Goal: Task Accomplishment & Management: Use online tool/utility

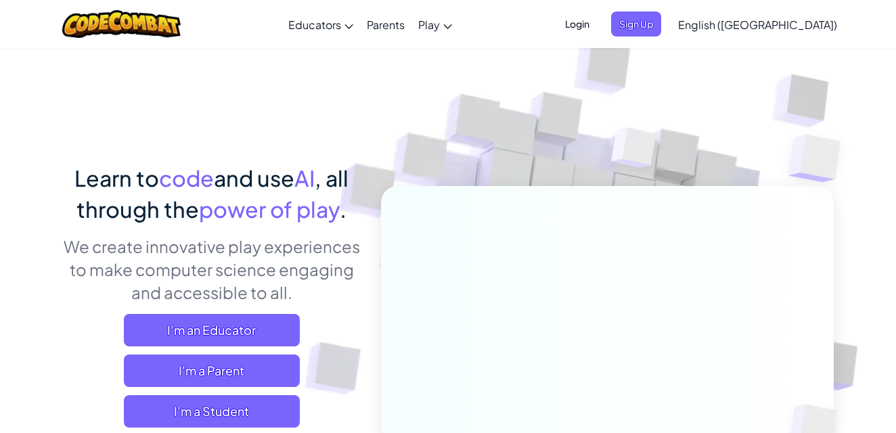
click at [598, 24] on span "Login" at bounding box center [577, 24] width 41 height 25
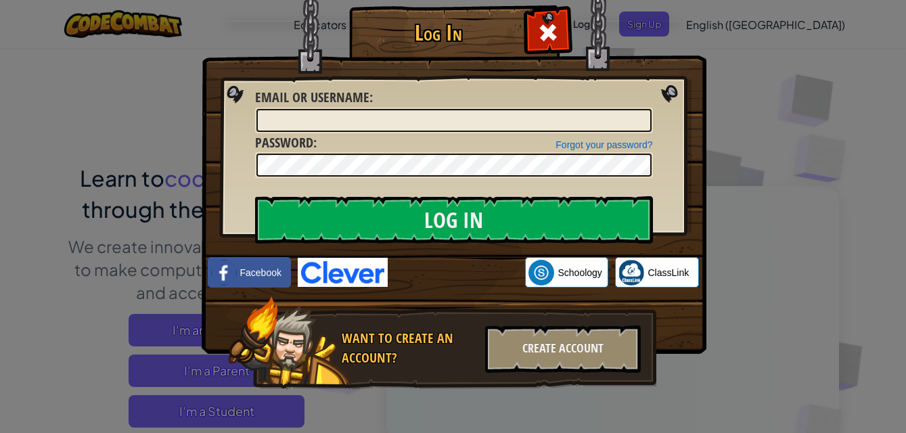
click at [709, 26] on div "Log In Unknown Error Email or Username : Forgot your password? Password : Log I…" at bounding box center [453, 216] width 906 height 433
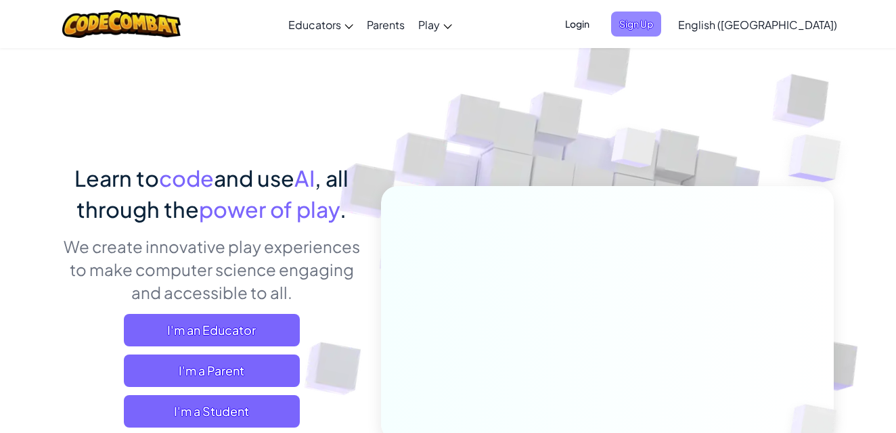
click at [661, 32] on span "Sign Up" at bounding box center [636, 24] width 50 height 25
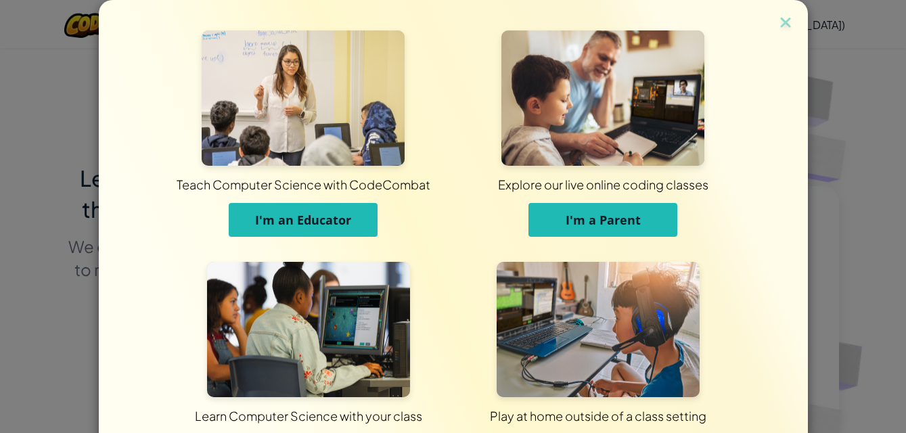
click at [301, 228] on button "I'm an Educator" at bounding box center [303, 220] width 149 height 34
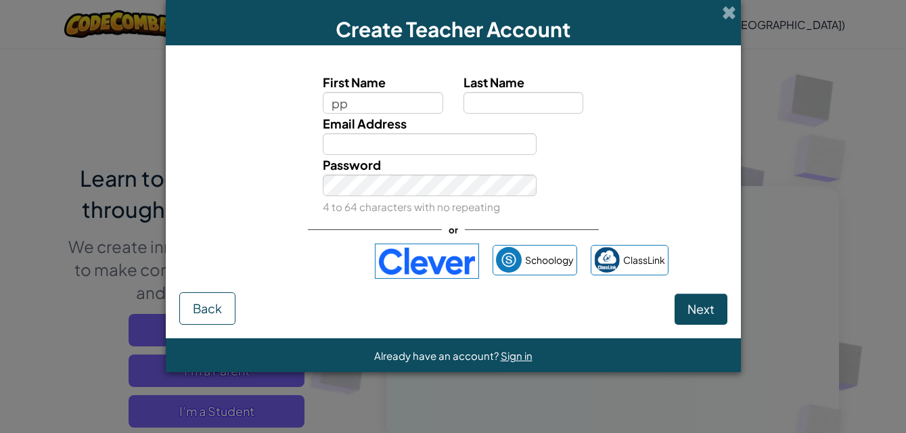
type input "p"
type input "panicha"
click at [476, 110] on input "Last Name" at bounding box center [524, 103] width 120 height 22
type input "singhdee"
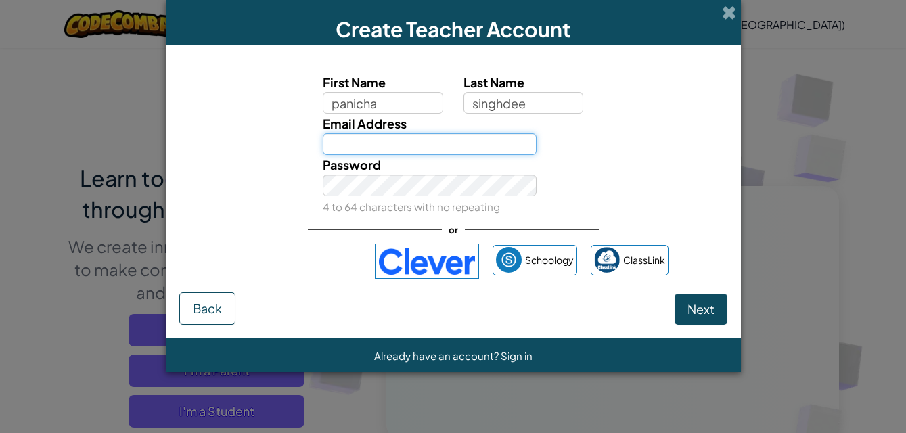
click at [324, 142] on input "Email Address" at bounding box center [430, 144] width 214 height 22
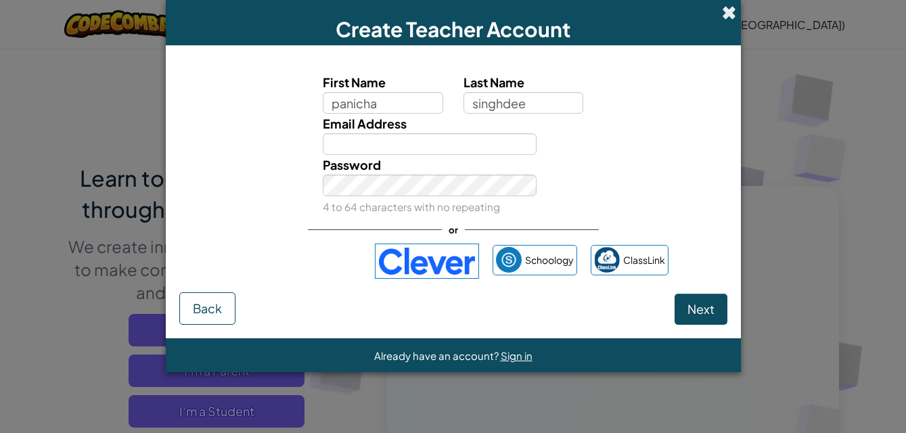
click at [730, 12] on span at bounding box center [729, 12] width 14 height 14
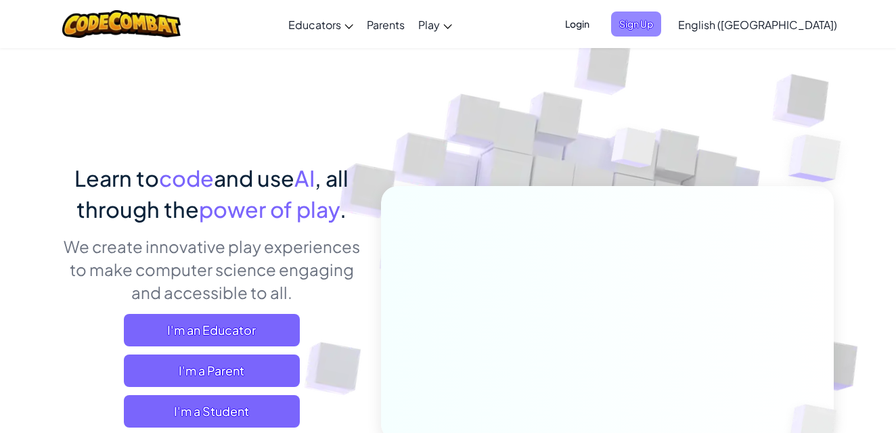
click at [661, 26] on span "Sign Up" at bounding box center [636, 24] width 50 height 25
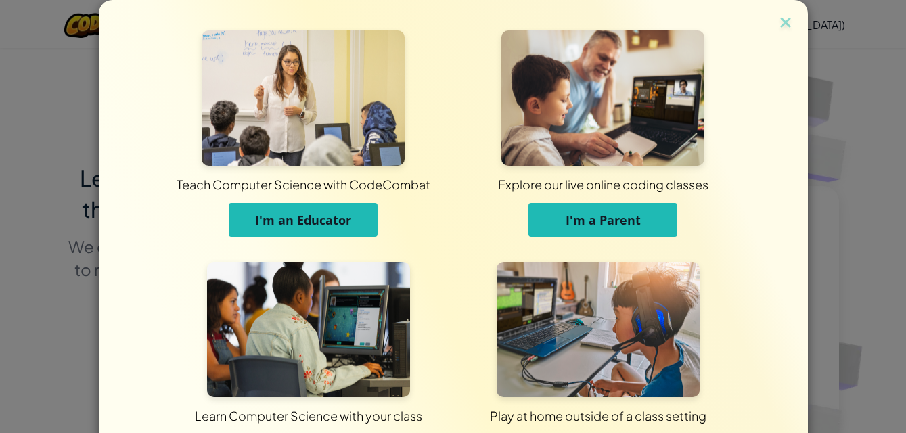
click at [294, 231] on button "I'm an Educator" at bounding box center [303, 220] width 149 height 34
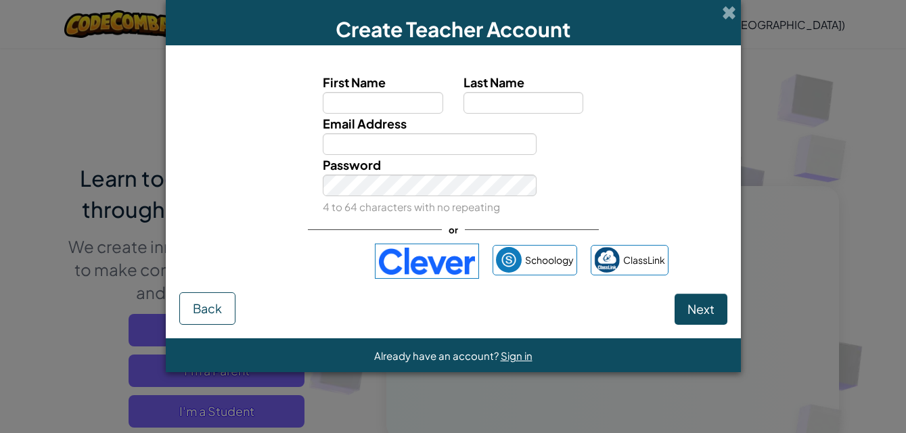
click at [380, 104] on input "First Name" at bounding box center [383, 103] width 120 height 22
type input "Bya"
click at [495, 93] on input "Last Name" at bounding box center [524, 103] width 120 height 22
type input "singhdee"
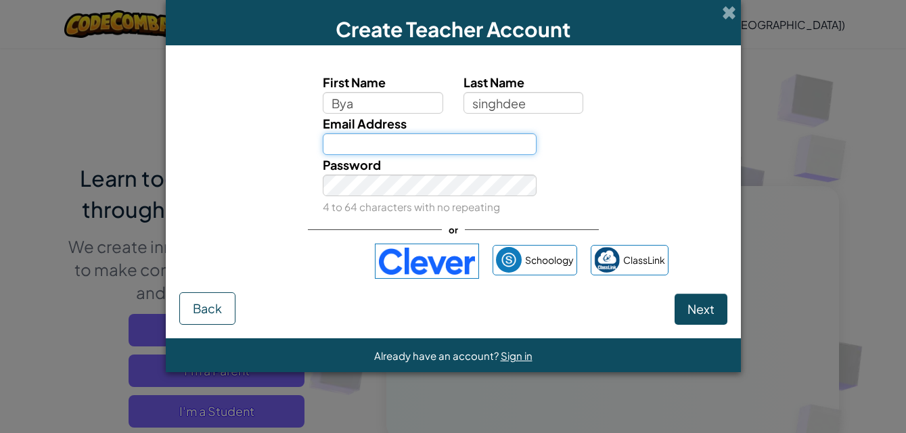
click at [350, 147] on input "Email Address" at bounding box center [430, 144] width 214 height 22
click at [339, 146] on input "Email Address" at bounding box center [430, 144] width 214 height 22
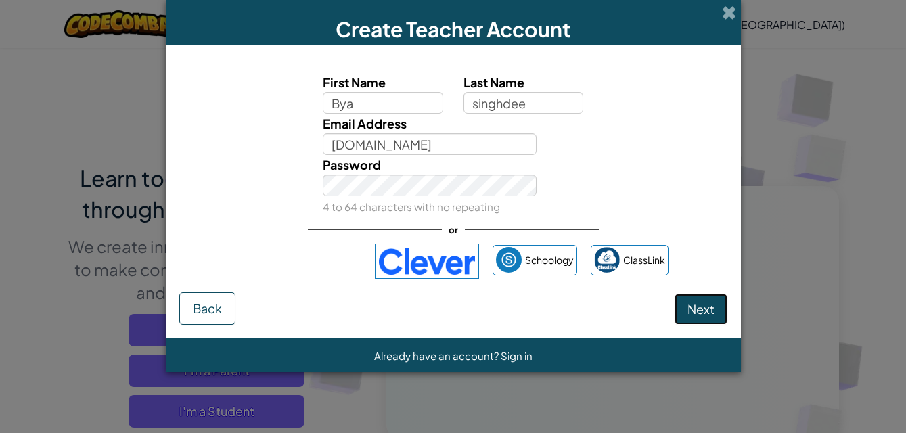
click at [711, 304] on span "Next" at bounding box center [701, 309] width 27 height 16
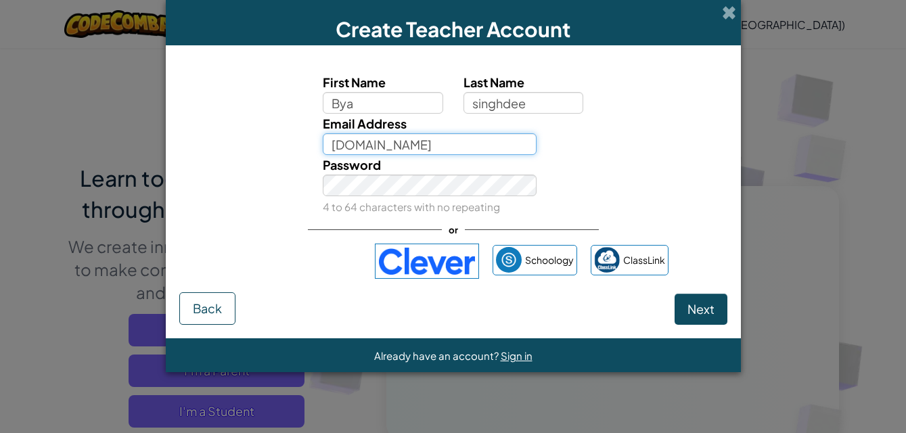
drag, startPoint x: 432, startPoint y: 148, endPoint x: 402, endPoint y: 153, distance: 30.2
click at [402, 153] on input "[DOMAIN_NAME]" at bounding box center [430, 144] width 214 height 22
click at [472, 137] on input "[DOMAIN_NAME]" at bounding box center [430, 144] width 214 height 22
click at [391, 149] on input "[DOMAIN_NAME]" at bounding box center [430, 144] width 214 height 22
click at [383, 149] on input "[DOMAIN_NAME]" at bounding box center [430, 144] width 214 height 22
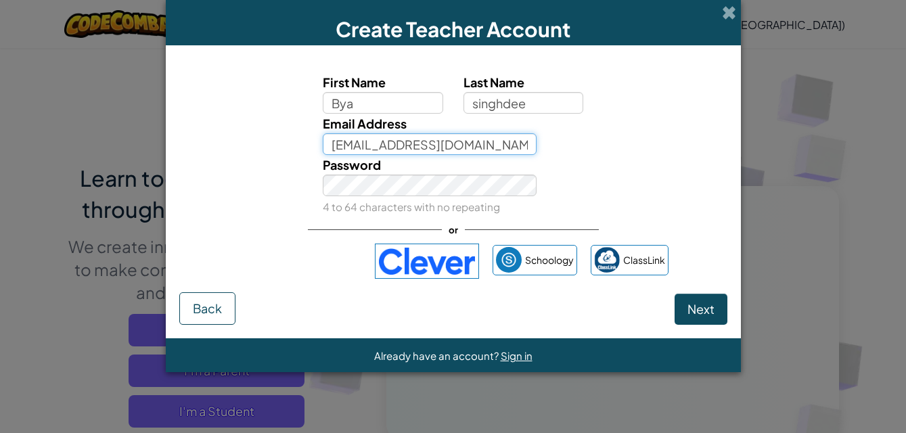
type input "[EMAIL_ADDRESS][DOMAIN_NAME]"
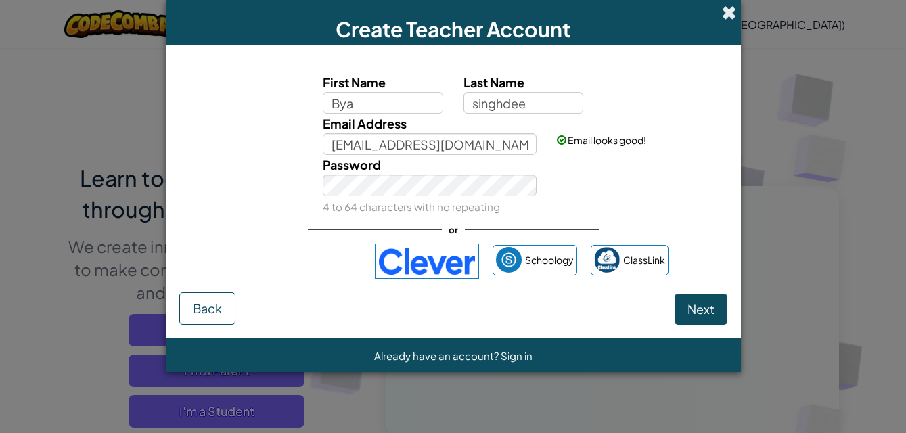
click at [726, 16] on span at bounding box center [729, 12] width 14 height 14
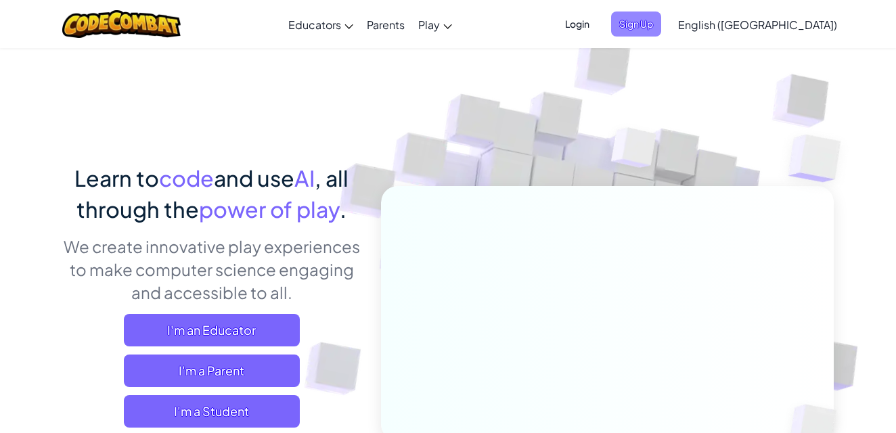
click at [661, 22] on span "Sign Up" at bounding box center [636, 24] width 50 height 25
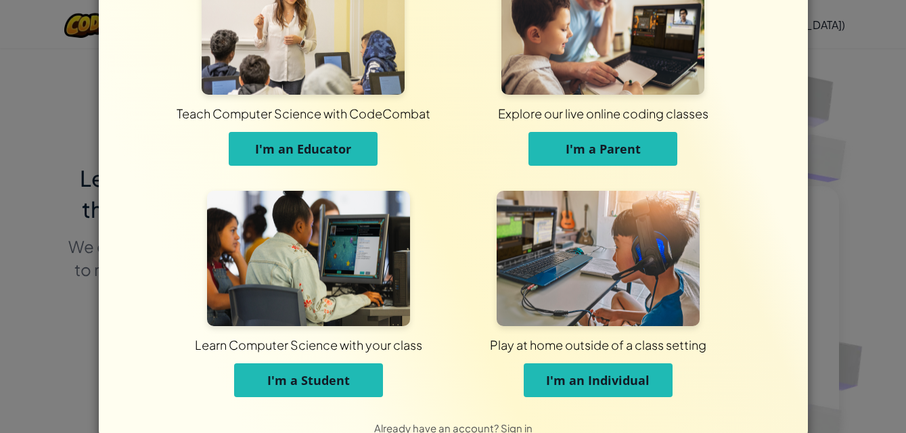
scroll to position [103, 0]
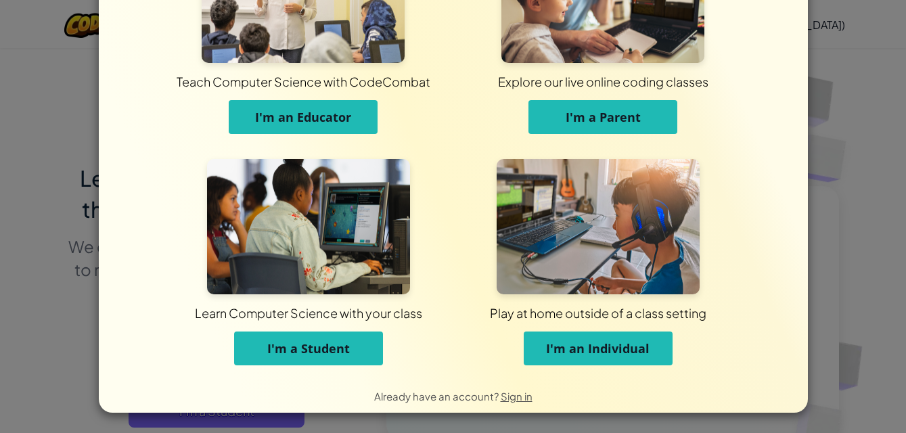
drag, startPoint x: 287, startPoint y: 350, endPoint x: 289, endPoint y: 359, distance: 9.0
click at [288, 351] on span "I'm a Student" at bounding box center [308, 349] width 83 height 16
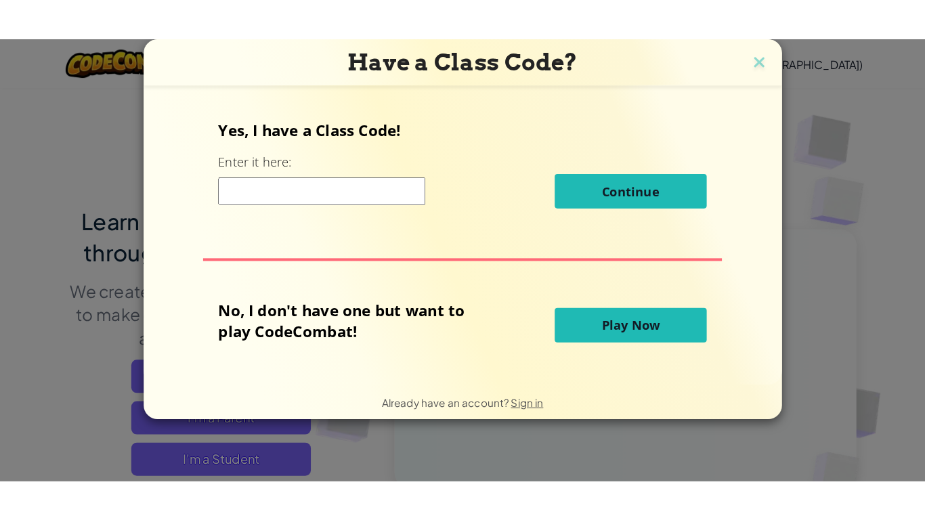
scroll to position [0, 0]
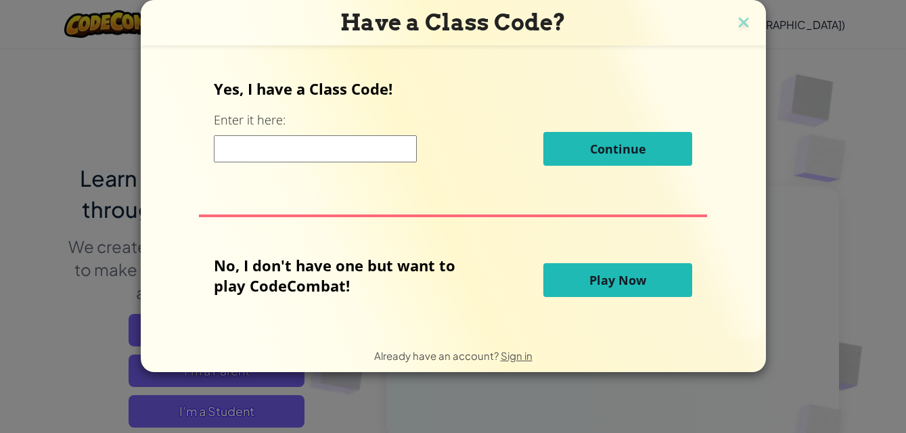
click at [634, 278] on span "Play Now" at bounding box center [618, 280] width 57 height 16
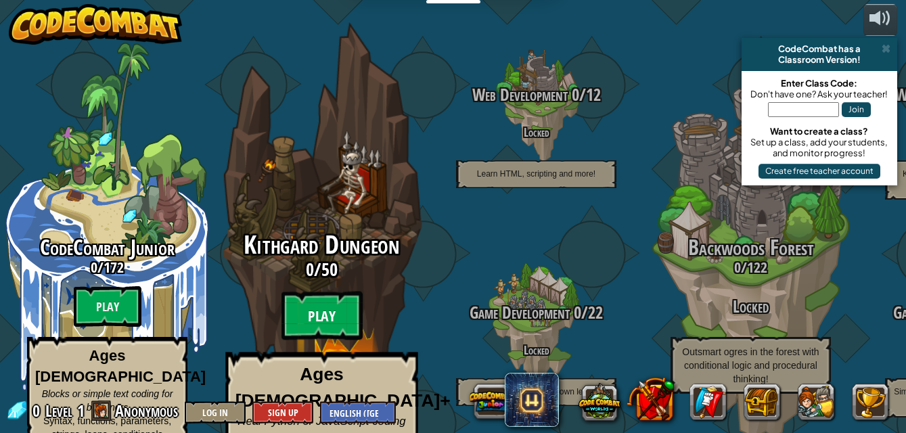
click at [318, 301] on btn "Play" at bounding box center [322, 316] width 81 height 49
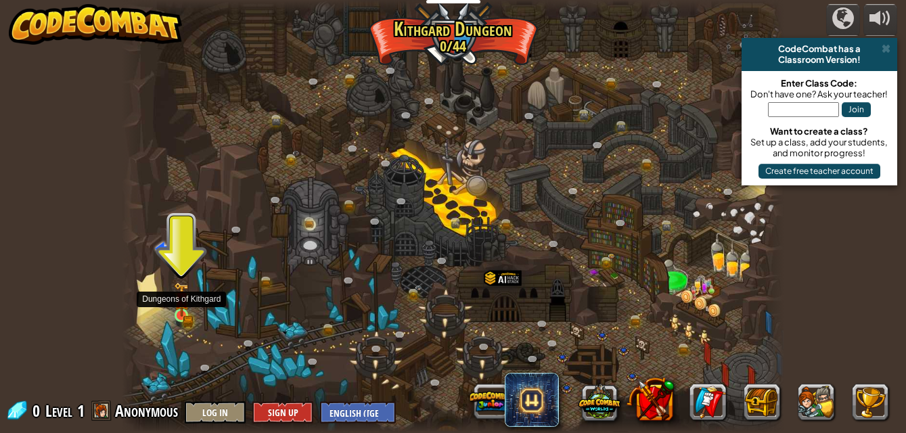
click at [176, 311] on img at bounding box center [182, 299] width 16 height 35
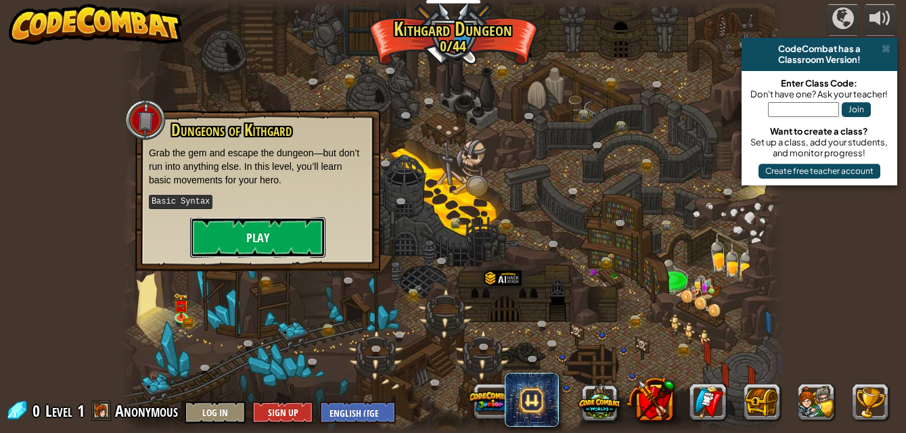
click at [234, 237] on button "Play" at bounding box center [257, 237] width 135 height 41
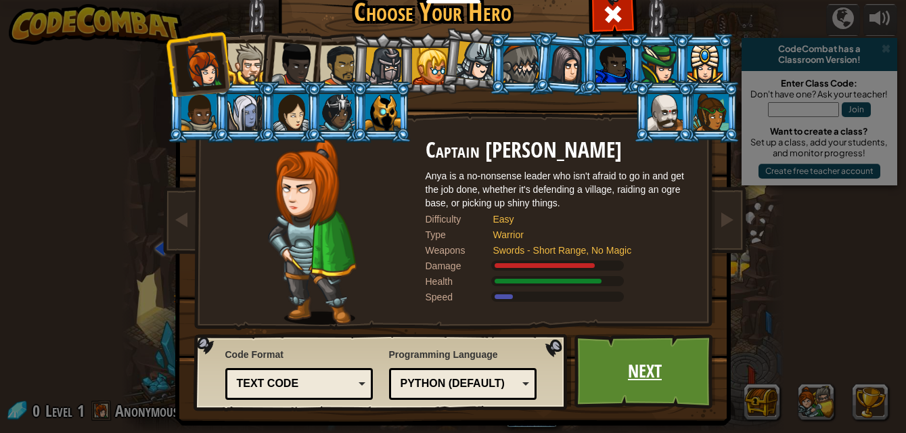
click at [639, 366] on link "Next" at bounding box center [645, 371] width 141 height 74
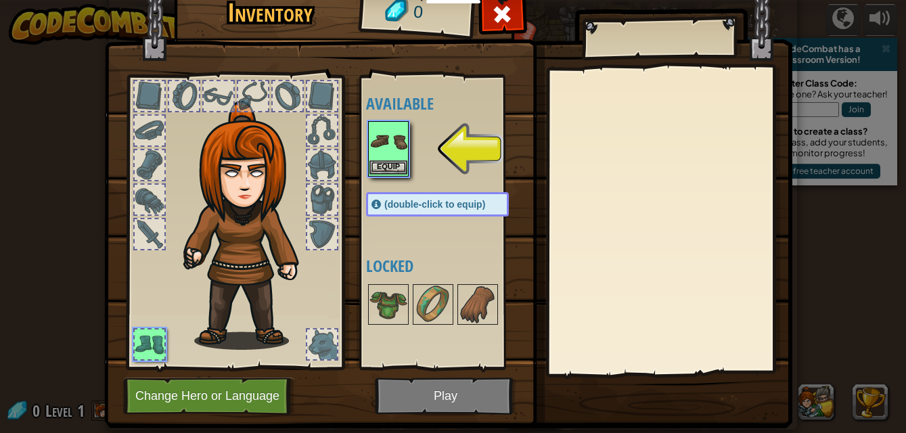
click at [388, 138] on img at bounding box center [389, 142] width 38 height 38
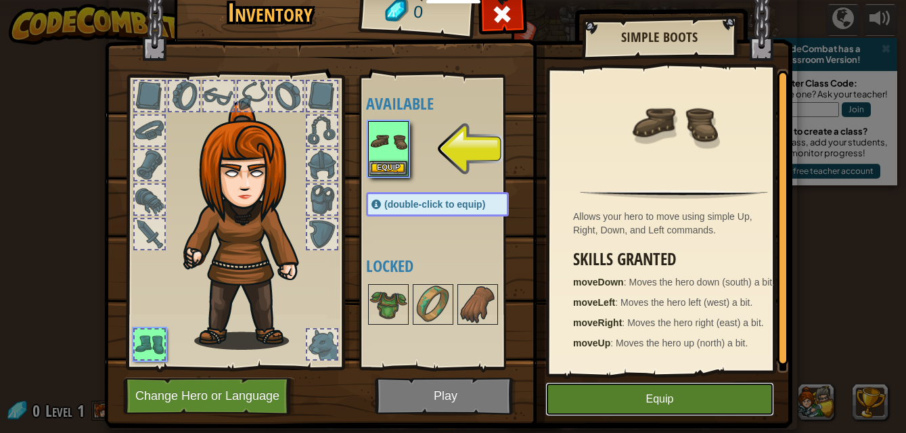
click at [636, 395] on button "Equip" at bounding box center [660, 399] width 229 height 34
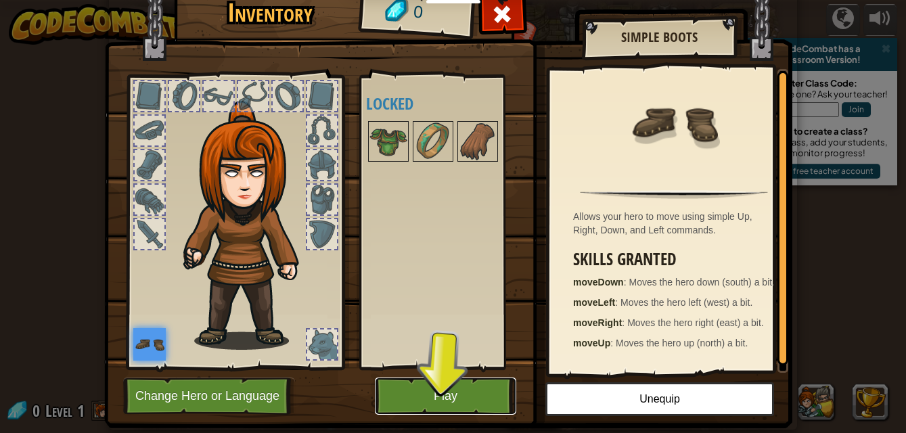
click at [438, 393] on button "Play" at bounding box center [445, 396] width 141 height 37
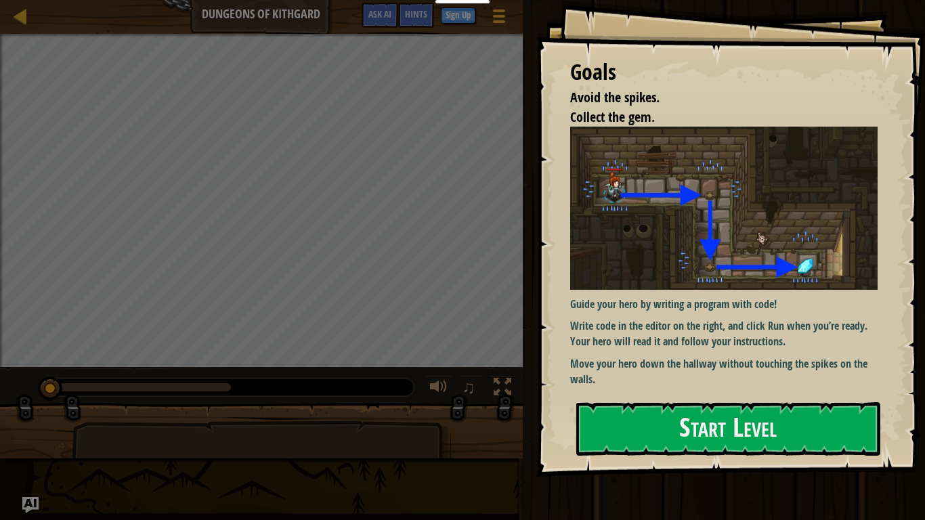
drag, startPoint x: 591, startPoint y: 93, endPoint x: 650, endPoint y: 185, distance: 108.7
click at [650, 185] on div "Goals Avoid the spikes. Collect the gem. Guide your hero by writing a program w…" at bounding box center [730, 238] width 389 height 477
click at [753, 164] on img at bounding box center [728, 208] width 317 height 162
drag, startPoint x: 753, startPoint y: 164, endPoint x: 736, endPoint y: 175, distance: 21.0
click at [736, 175] on img at bounding box center [728, 208] width 317 height 162
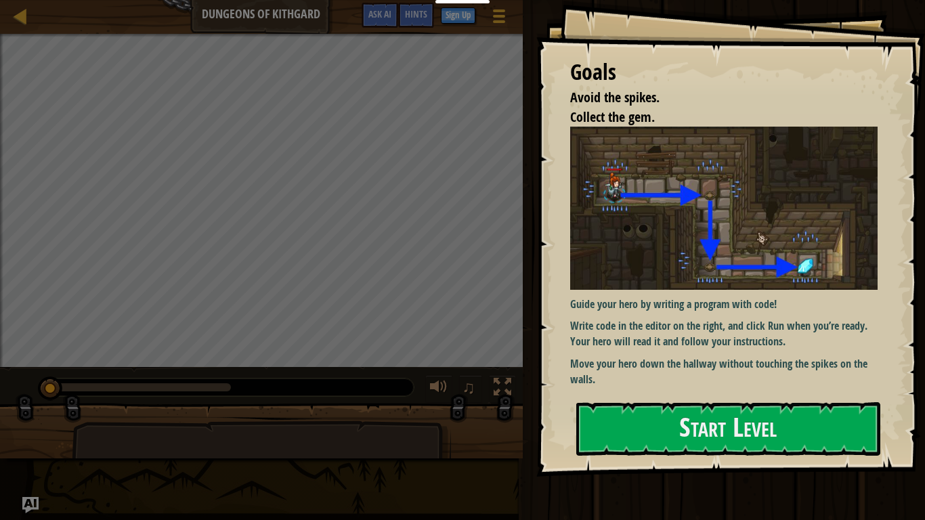
click at [500, 56] on div "Map Dungeons of Kithgard Game Menu Done Sign Up Hints Ask AI 1 הההההההההההההההה…" at bounding box center [462, 260] width 925 height 520
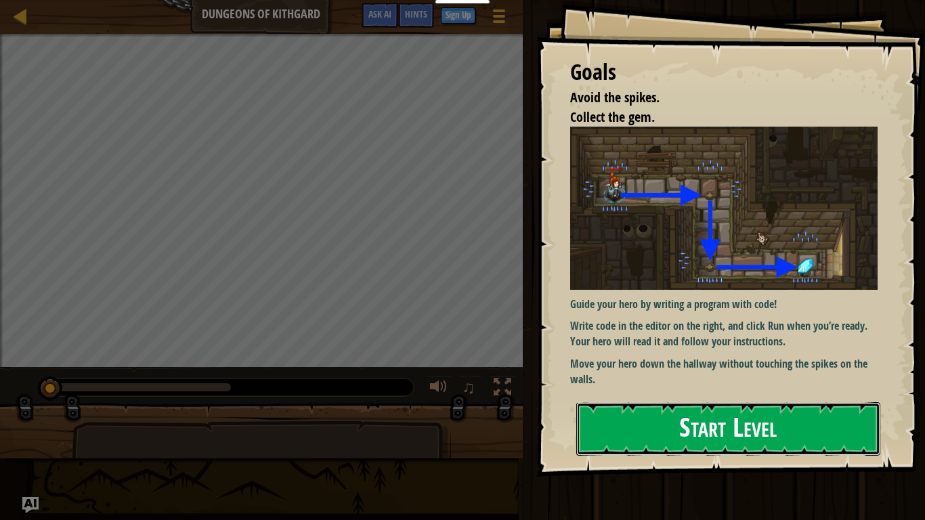
click at [742, 406] on button "Start Level" at bounding box center [728, 428] width 304 height 53
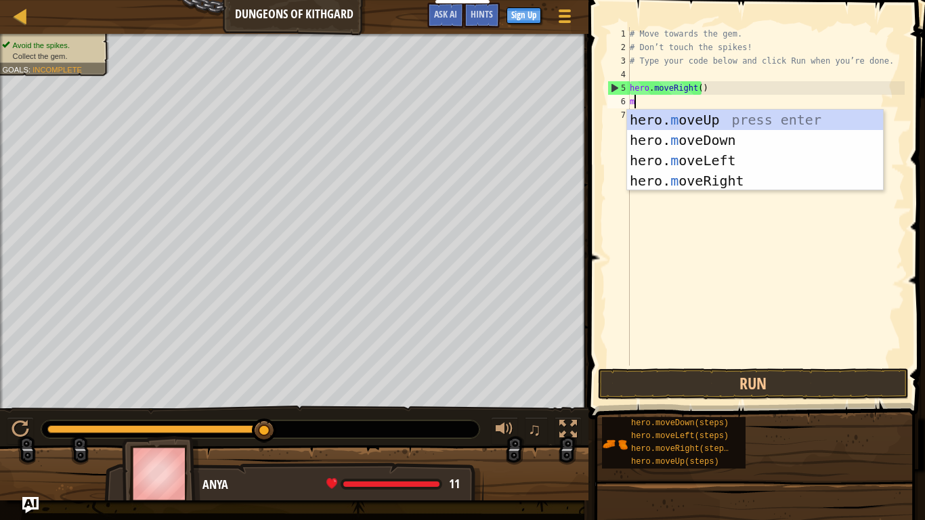
scroll to position [6, 0]
type textarea "move"
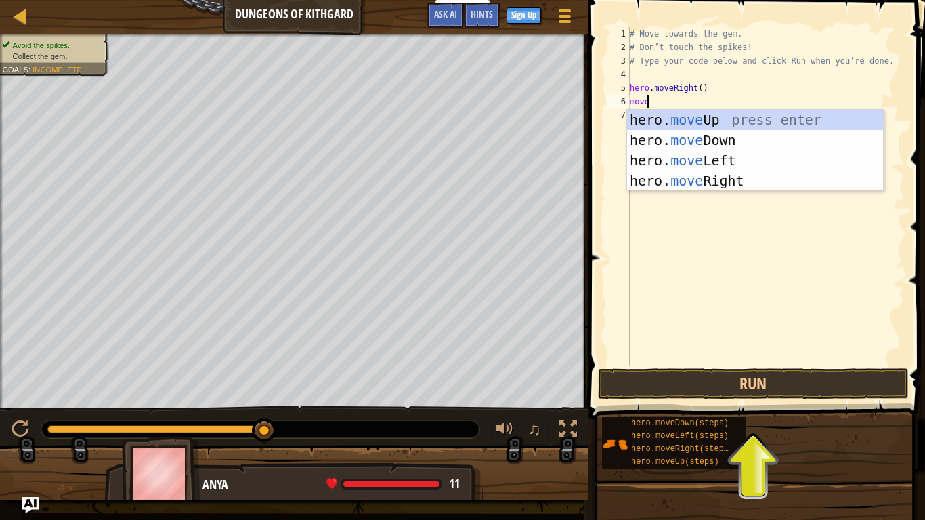
scroll to position [6, 1]
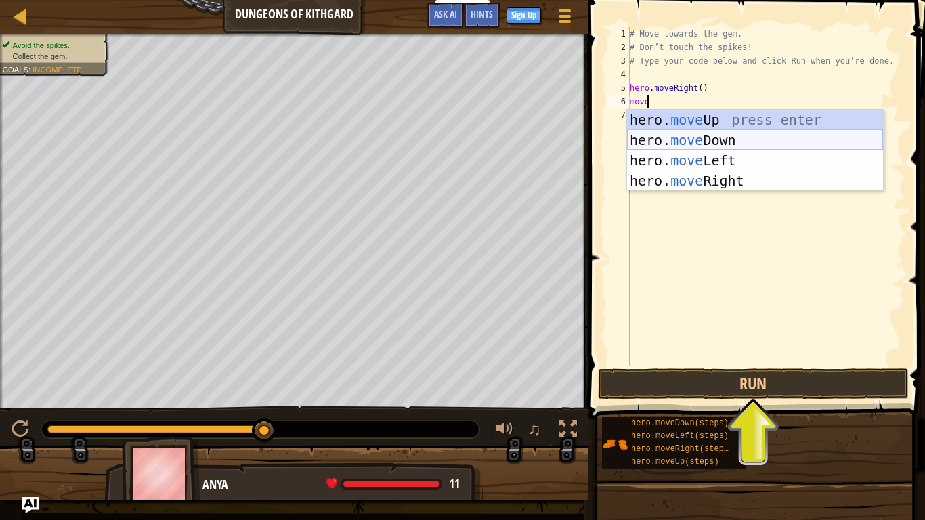
click at [732, 146] on div "hero. move Up press enter hero. move Down press enter hero. move Left press ent…" at bounding box center [755, 171] width 256 height 122
click at [732, 146] on div "# Move towards the gem. # Don’t touch the spikes! # Type your code below and cl…" at bounding box center [766, 210] width 278 height 366
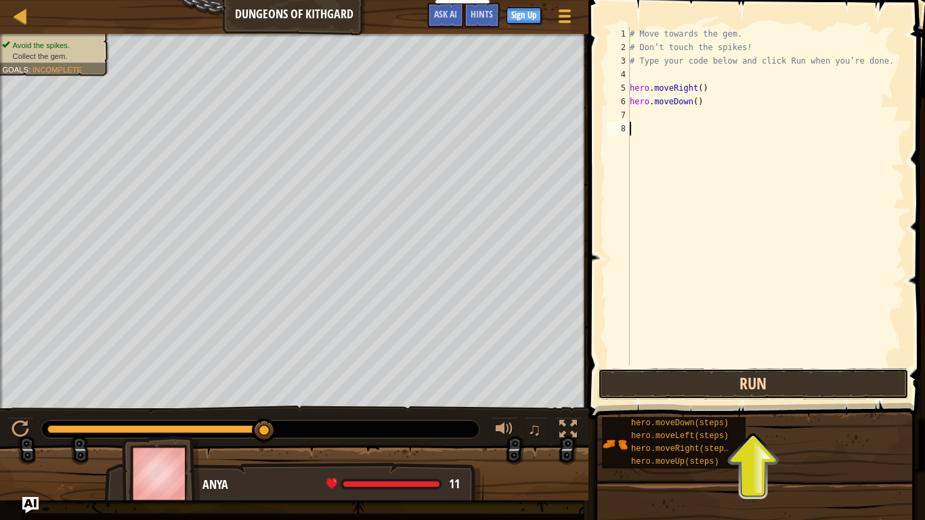
click at [757, 385] on button "Run" at bounding box center [753, 383] width 311 height 31
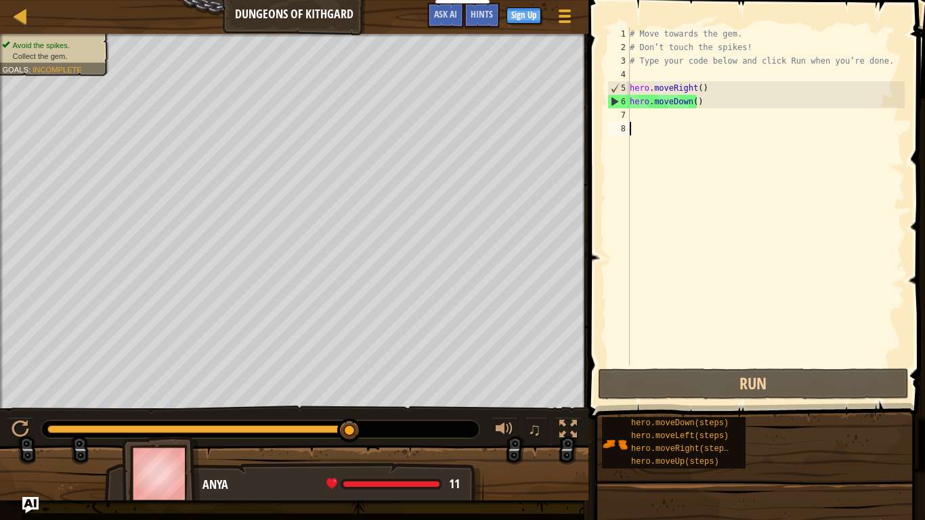
click at [633, 115] on div "# Move towards the gem. # Don’t touch the spikes! # Type your code below and cl…" at bounding box center [766, 210] width 278 height 366
type textarea "m"
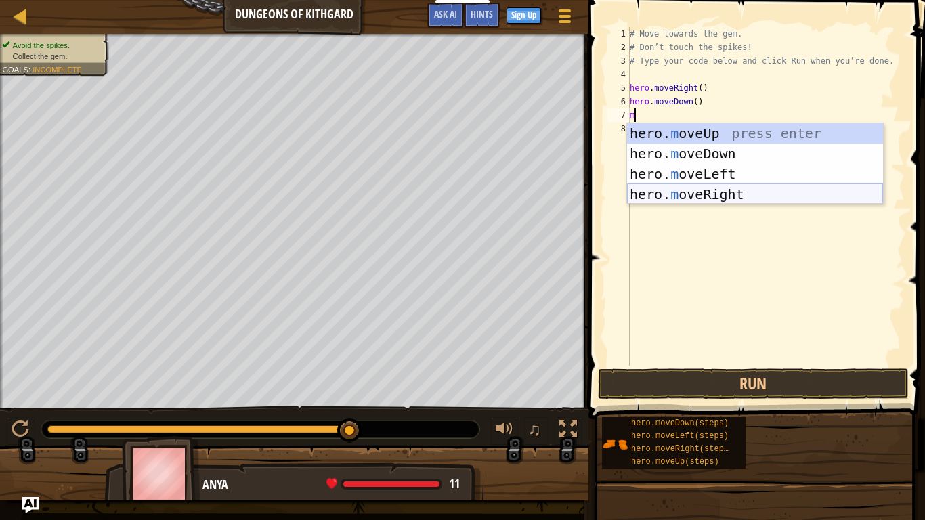
click at [719, 190] on div "hero. m oveUp press enter hero. m oveDown press enter hero. m oveLeft press ent…" at bounding box center [755, 184] width 256 height 122
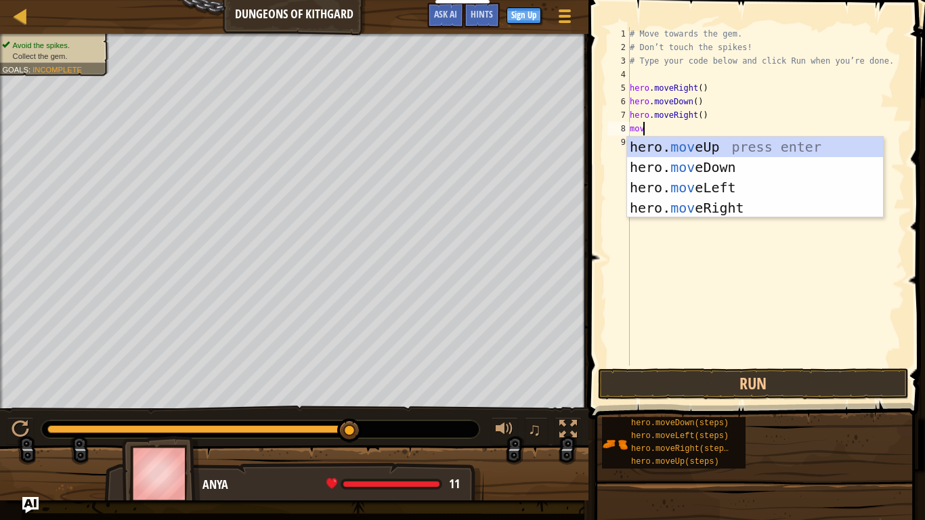
type textarea "move"
click at [735, 204] on div "hero. move Up press enter hero. move Down press enter hero. move Left press ent…" at bounding box center [755, 198] width 256 height 122
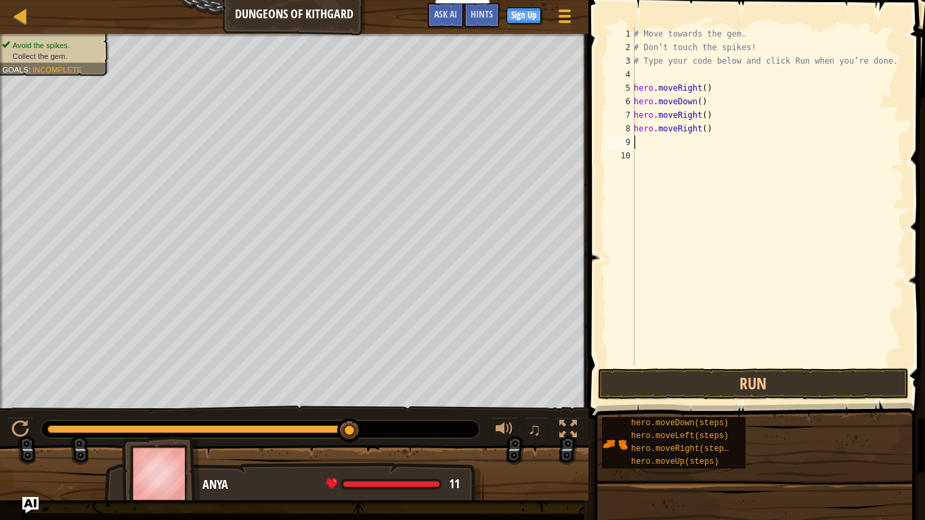
scroll to position [6, 0]
click at [667, 129] on div "# Move towards the gem. # Don’t touch the spikes! # Type your code below and cl…" at bounding box center [767, 210] width 273 height 366
type textarea "hero()"
click at [669, 141] on div "# Move towards the gem. # Don’t touch the spikes! # Type your code below and cl…" at bounding box center [767, 210] width 273 height 366
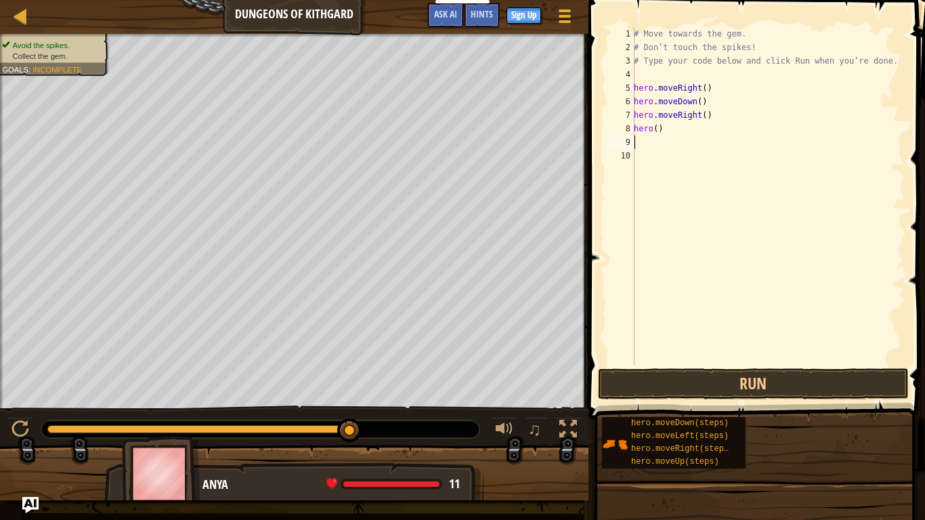
click at [663, 135] on div "# Move towards the gem. # Don’t touch the spikes! # Type your code below and cl…" at bounding box center [767, 210] width 273 height 366
click at [666, 131] on div "# Move towards the gem. # Don’t touch the spikes! # Type your code below and cl…" at bounding box center [767, 210] width 273 height 366
type textarea "hero"
click at [711, 389] on button "Run" at bounding box center [753, 383] width 311 height 31
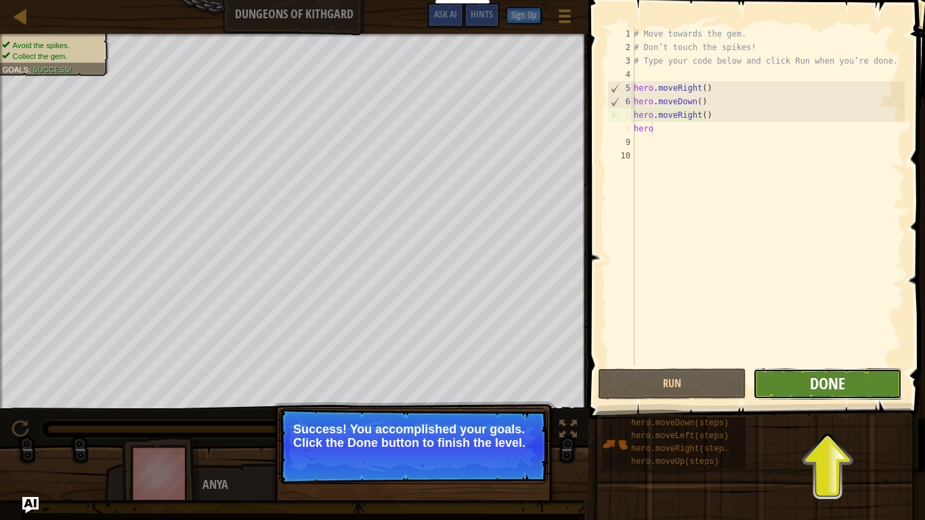
click at [836, 383] on span "Done" at bounding box center [827, 383] width 35 height 22
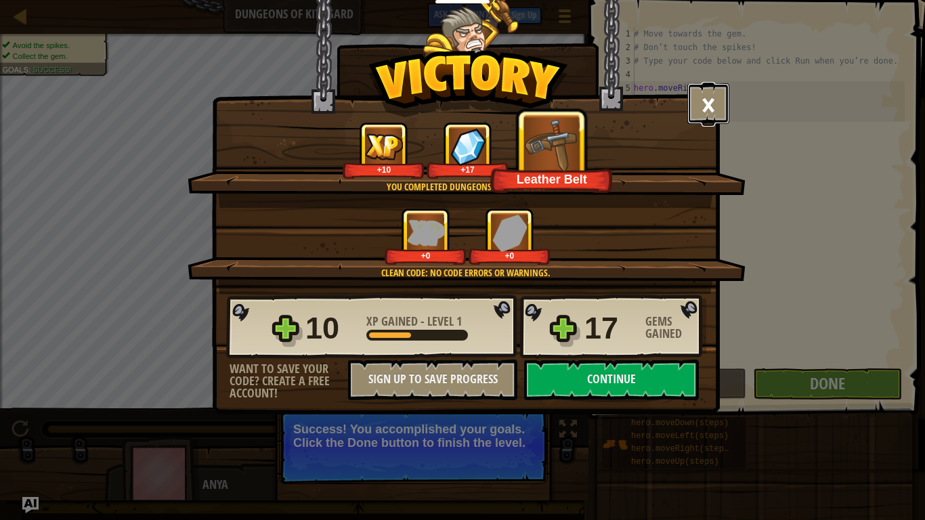
click at [704, 100] on button "×" at bounding box center [708, 103] width 42 height 41
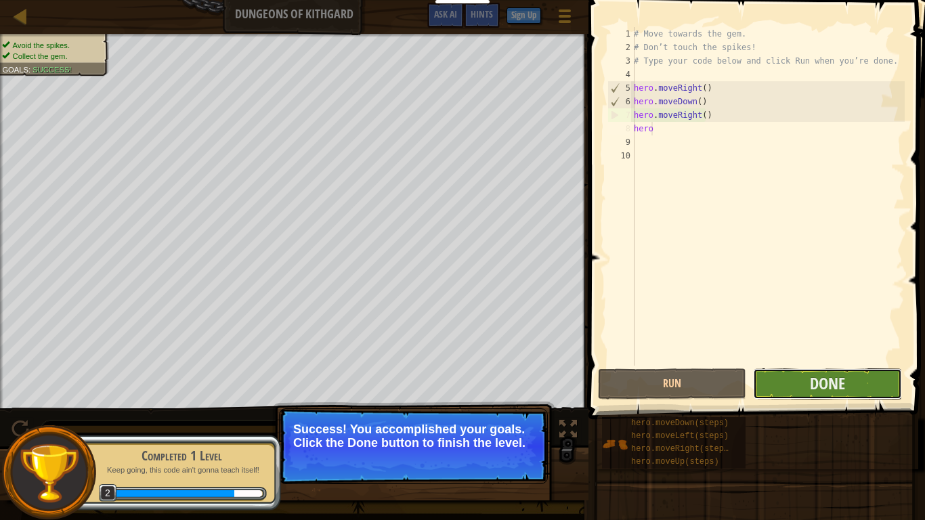
click at [849, 385] on button "Done" at bounding box center [827, 383] width 148 height 31
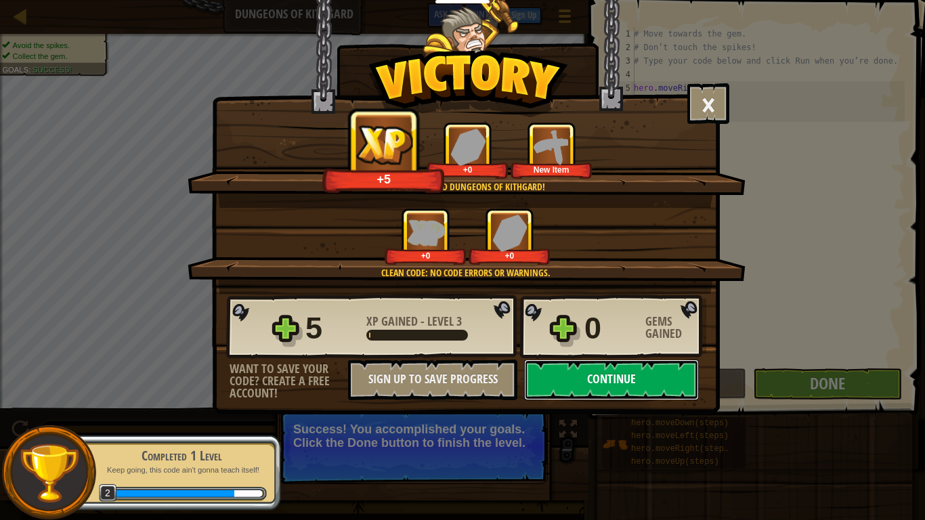
click at [621, 380] on button "Continue" at bounding box center [611, 379] width 175 height 41
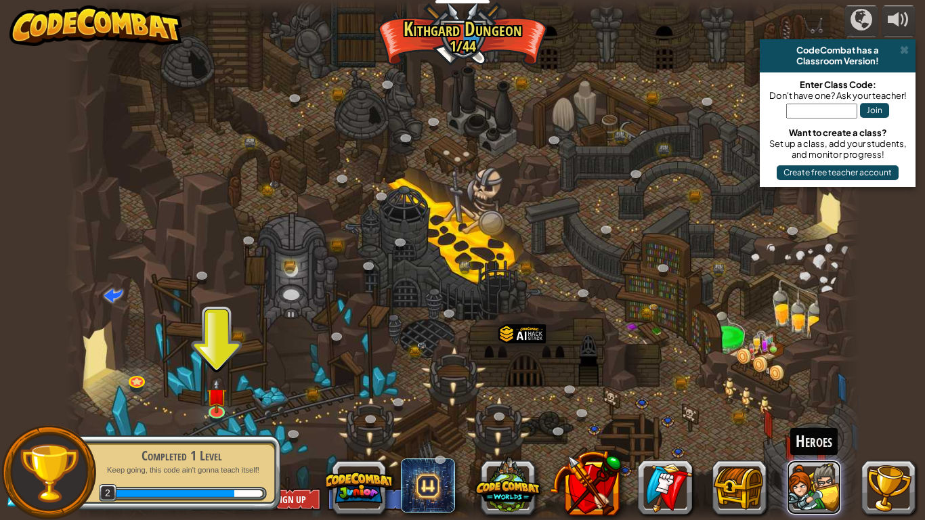
click at [818, 433] on button at bounding box center [814, 487] width 54 height 54
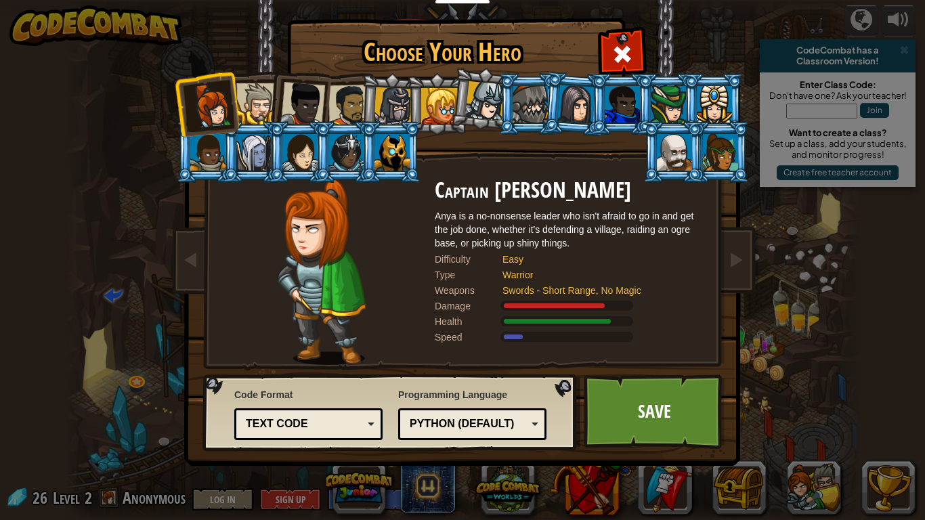
click at [489, 108] on div at bounding box center [485, 101] width 40 height 40
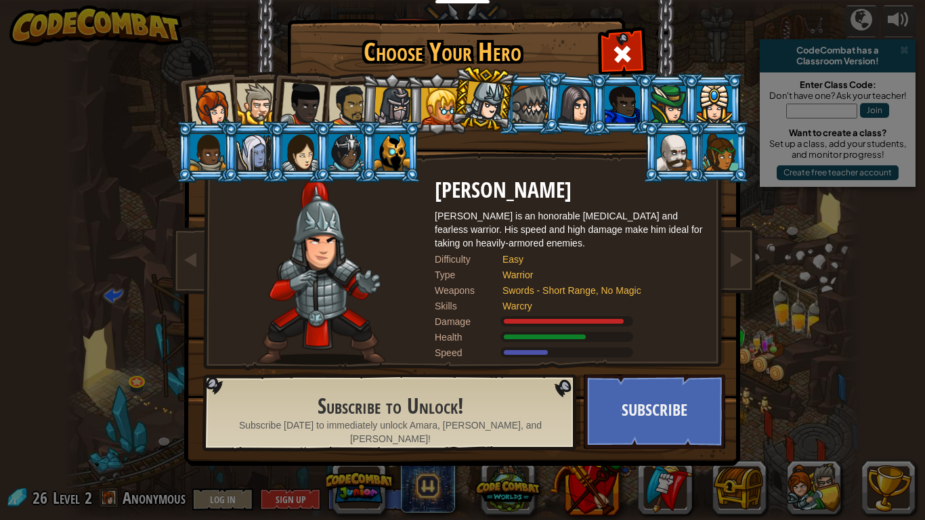
click at [489, 108] on div at bounding box center [485, 101] width 40 height 40
click at [710, 158] on div at bounding box center [720, 152] width 35 height 37
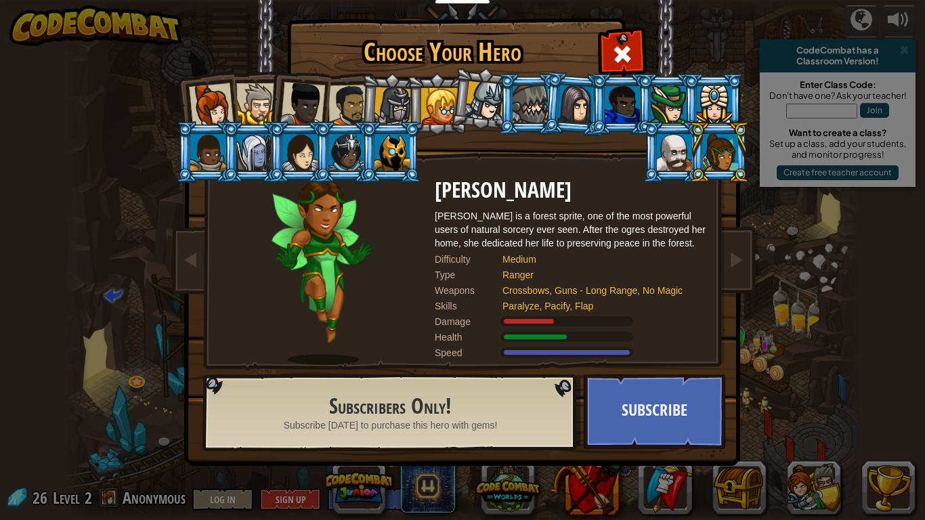
click at [305, 160] on div at bounding box center [299, 152] width 35 height 37
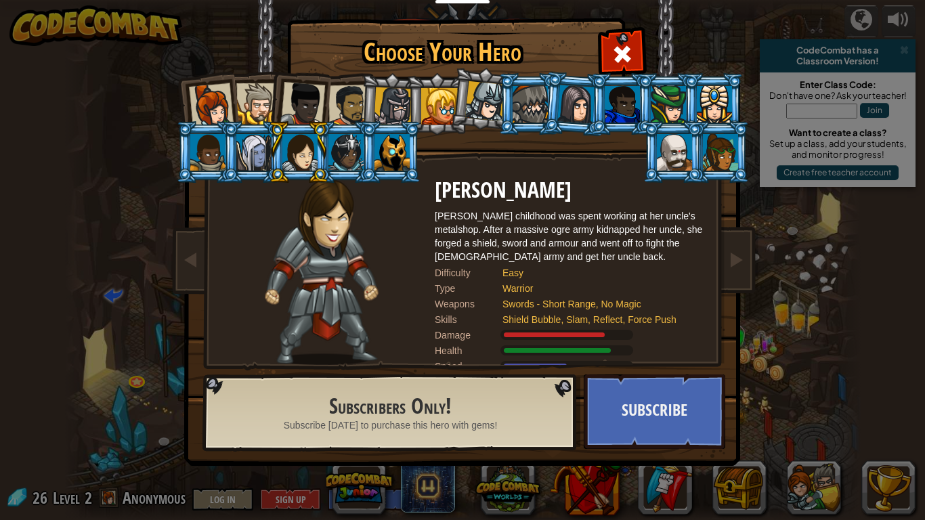
click at [397, 97] on div at bounding box center [393, 106] width 39 height 39
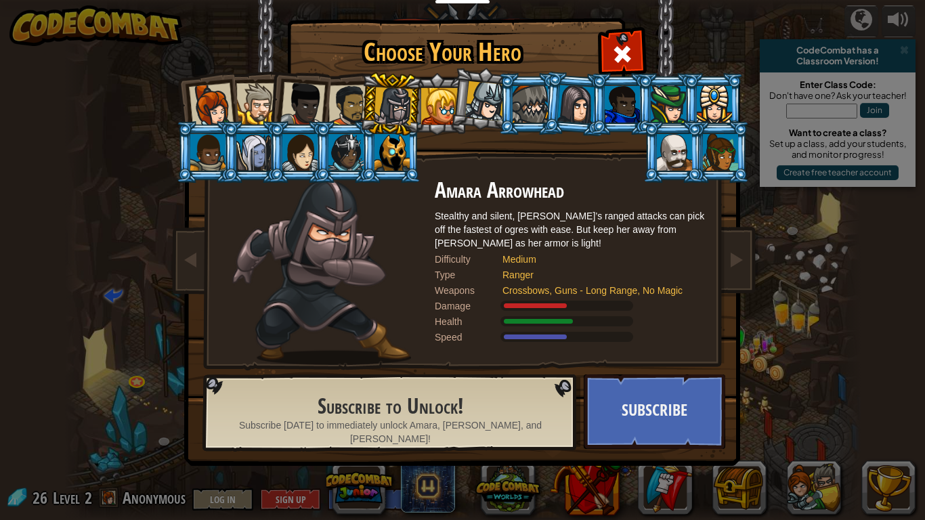
click at [485, 117] on div at bounding box center [485, 101] width 40 height 40
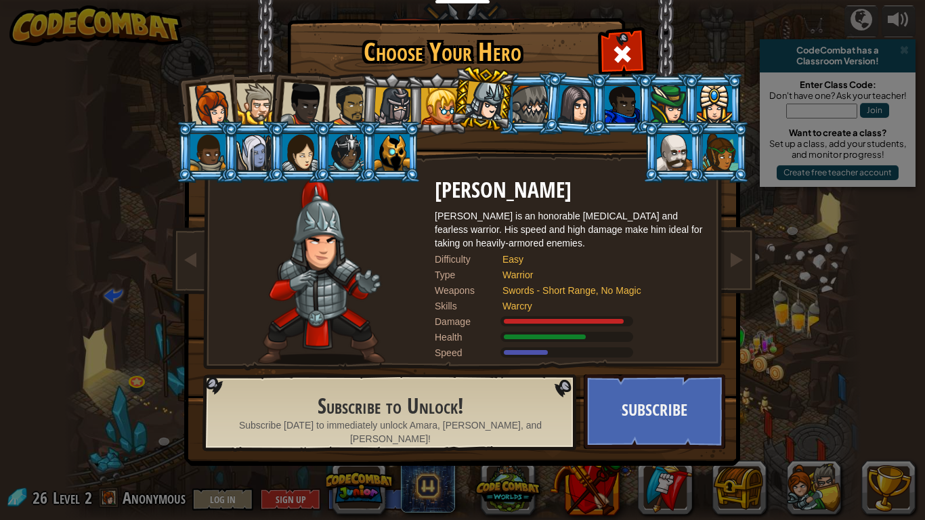
click at [533, 120] on div at bounding box center [529, 104] width 35 height 37
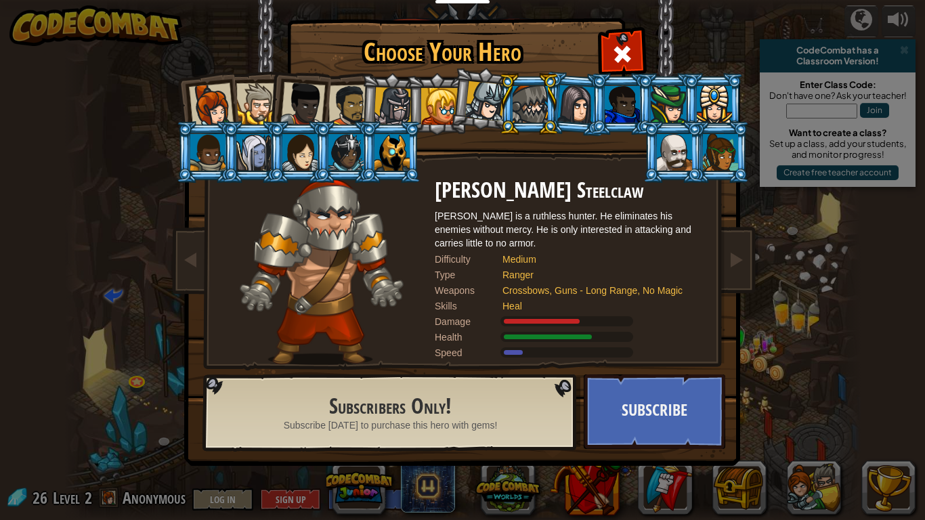
click at [542, 101] on div at bounding box center [529, 104] width 35 height 37
click at [479, 102] on div at bounding box center [485, 101] width 40 height 40
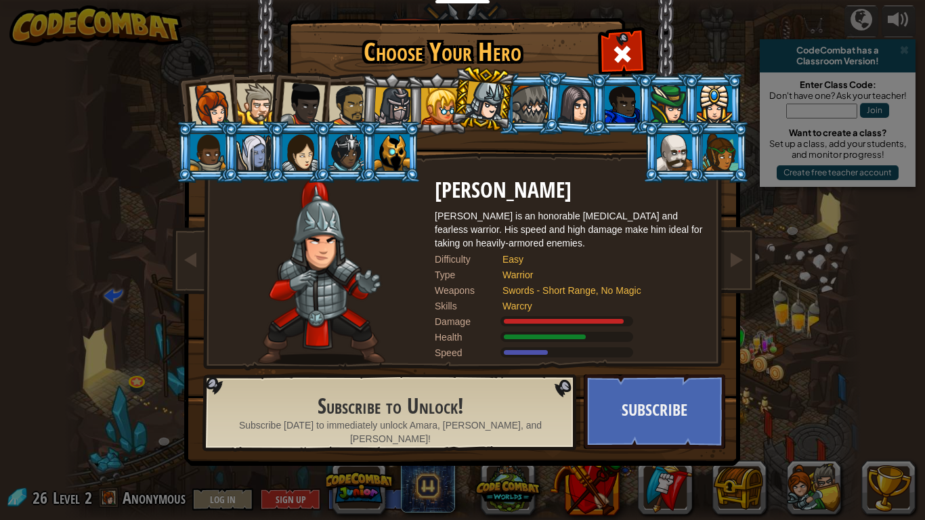
click at [343, 96] on div at bounding box center [349, 106] width 42 height 42
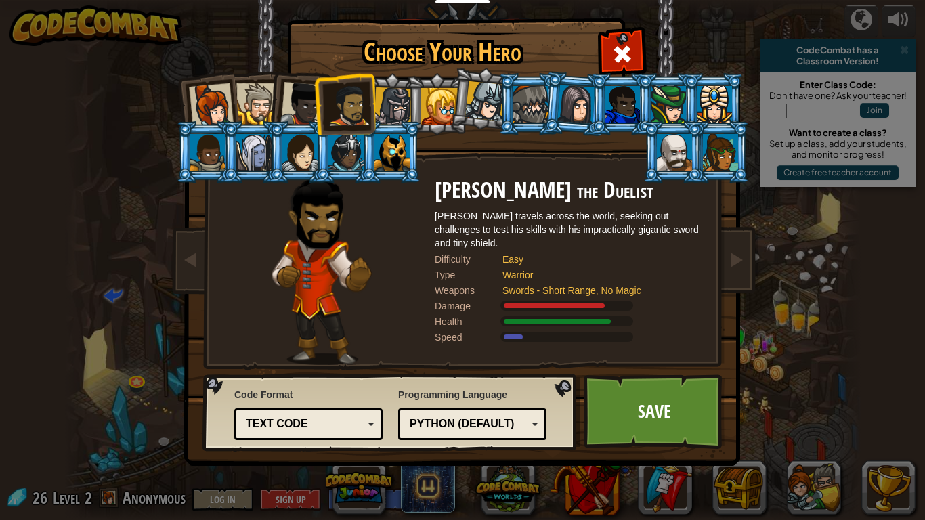
click at [296, 108] on div at bounding box center [302, 104] width 45 height 45
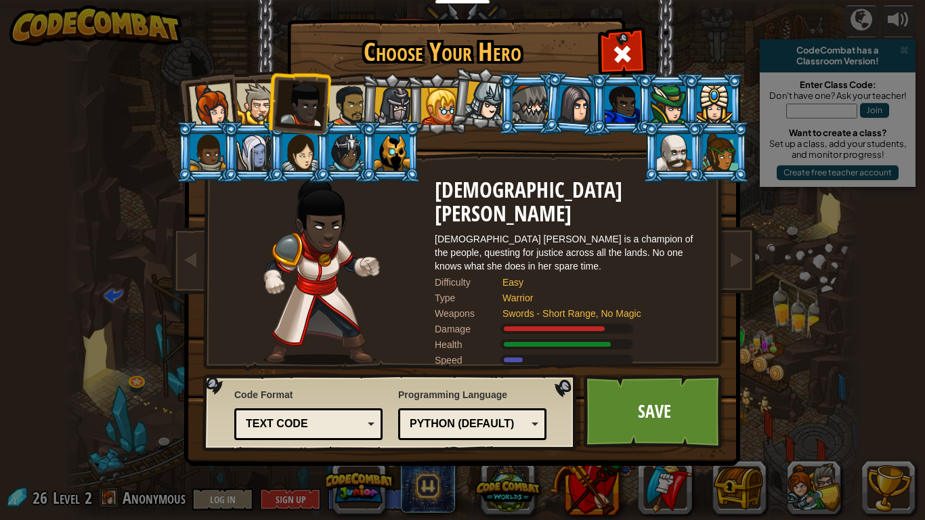
click at [261, 106] on div at bounding box center [256, 103] width 41 height 41
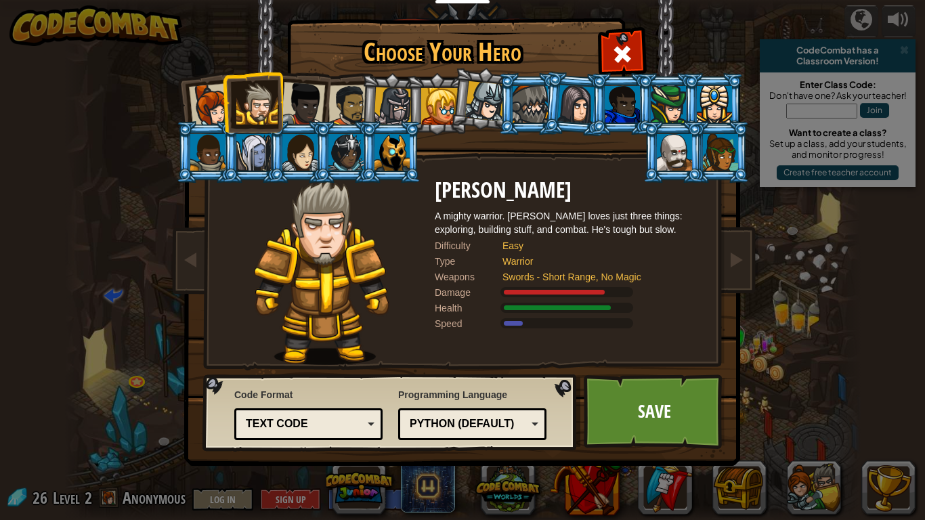
drag, startPoint x: 261, startPoint y: 106, endPoint x: 630, endPoint y: 54, distance: 372.6
click at [630, 54] on span at bounding box center [622, 54] width 22 height 22
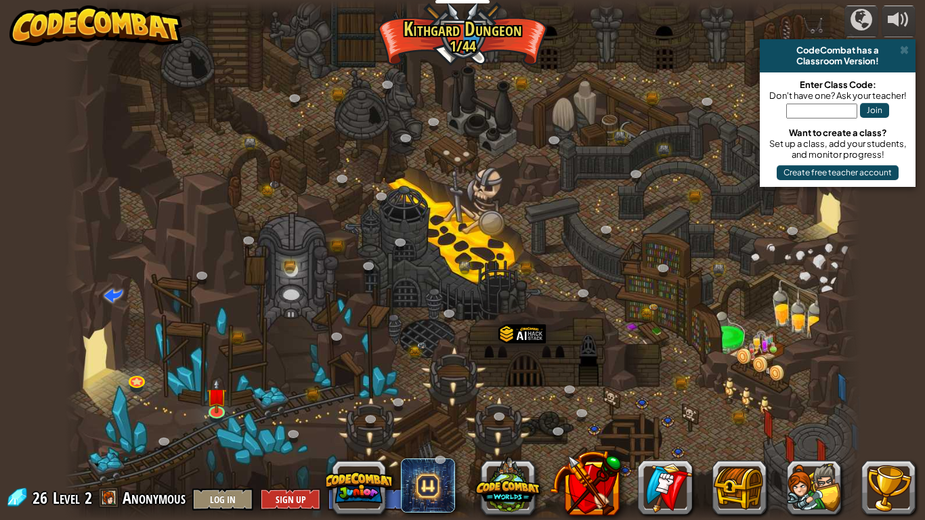
click at [721, 414] on div at bounding box center [462, 260] width 795 height 520
click at [223, 391] on img at bounding box center [216, 387] width 20 height 46
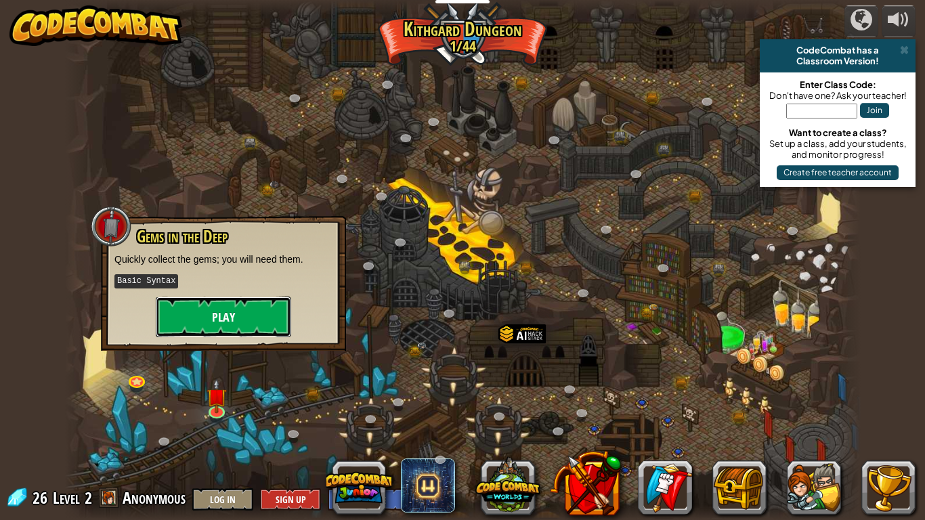
click at [242, 307] on button "Play" at bounding box center [223, 316] width 135 height 41
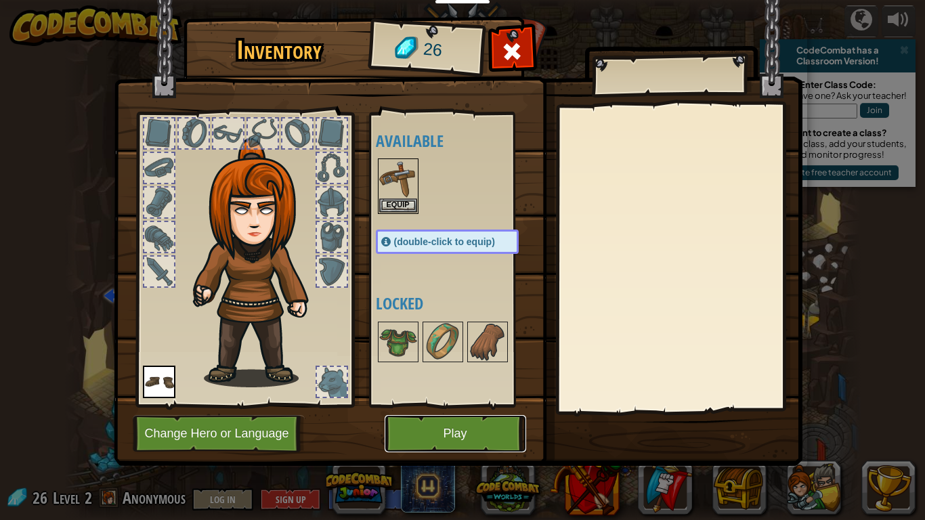
drag, startPoint x: 487, startPoint y: 421, endPoint x: 490, endPoint y: 441, distance: 19.8
click at [490, 433] on button "Play" at bounding box center [455, 433] width 141 height 37
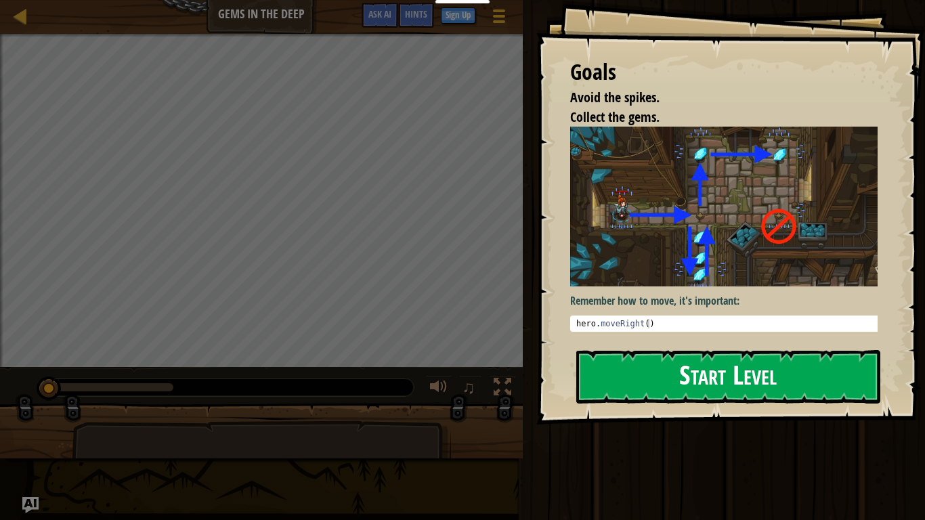
click at [717, 350] on button "Start Level" at bounding box center [728, 376] width 304 height 53
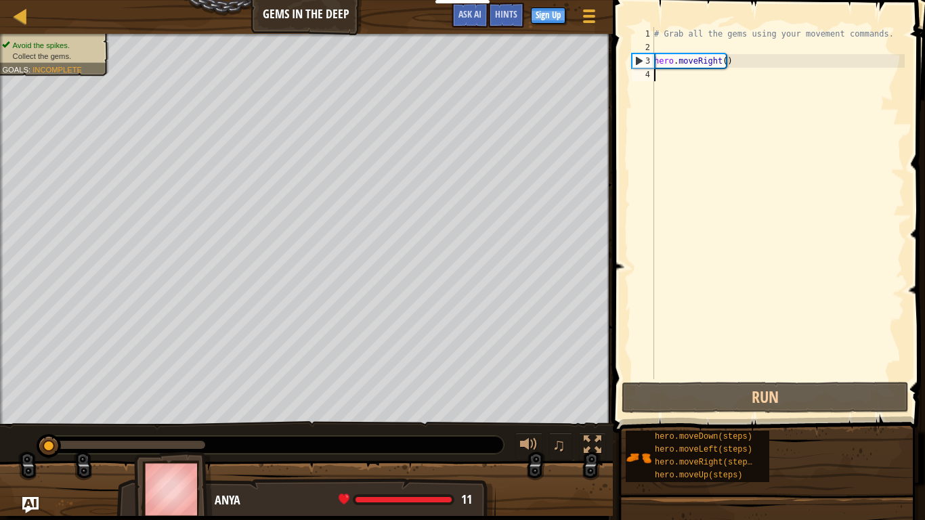
scroll to position [6, 0]
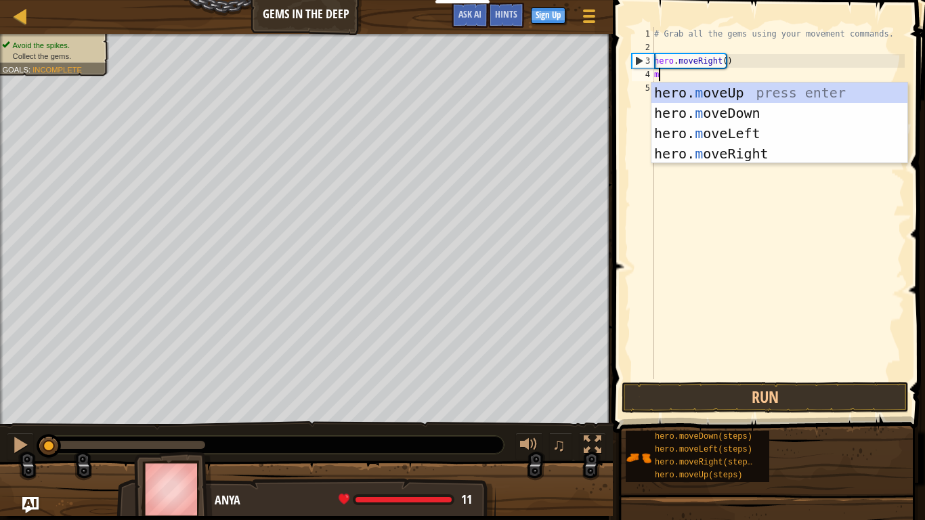
type textarea "mo"
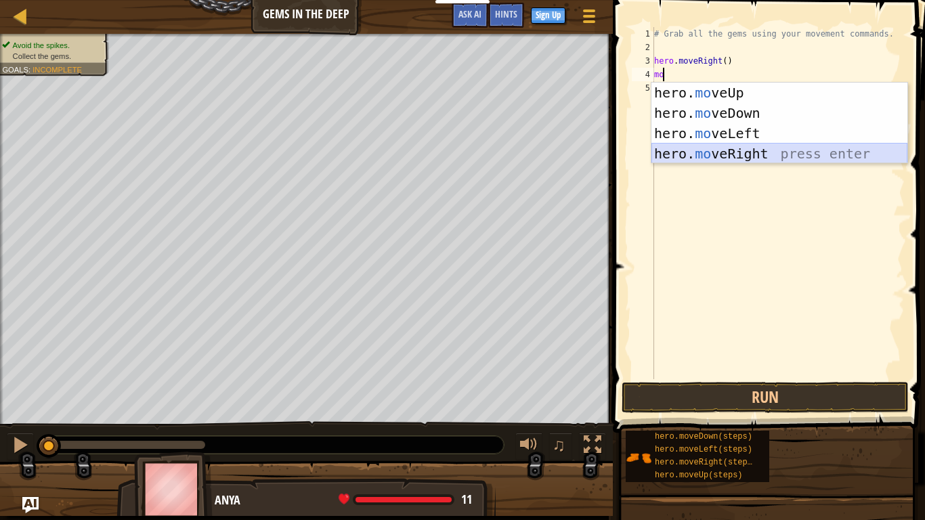
click at [753, 152] on div "hero. mo veUp press enter hero. mo veDown press enter hero. mo veLeft press ent…" at bounding box center [779, 144] width 256 height 122
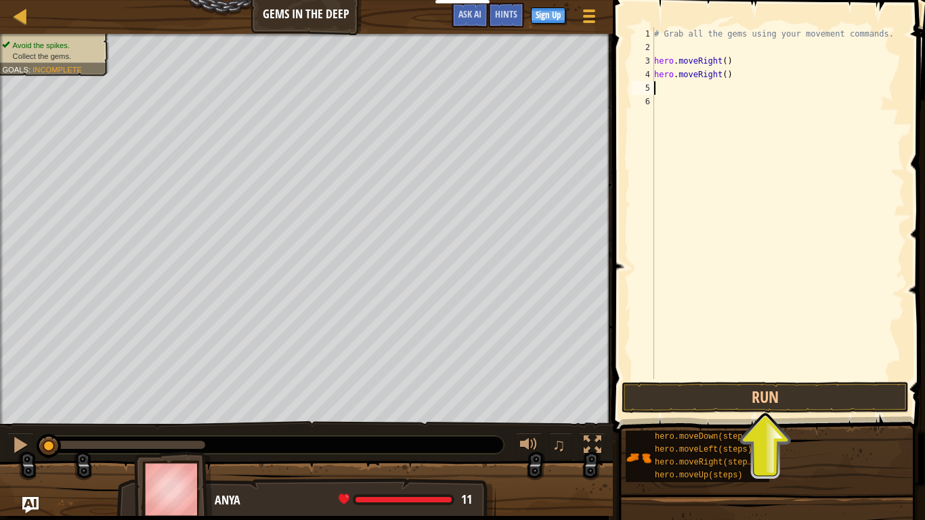
click at [726, 77] on div "# Grab all the gems using your movement commands. hero . moveRight ( ) hero . m…" at bounding box center [777, 216] width 253 height 379
drag, startPoint x: 726, startPoint y: 77, endPoint x: 699, endPoint y: 86, distance: 27.8
click at [699, 86] on div "# Grab all the gems using your movement commands. hero . moveRight ( ) hero . m…" at bounding box center [777, 216] width 253 height 379
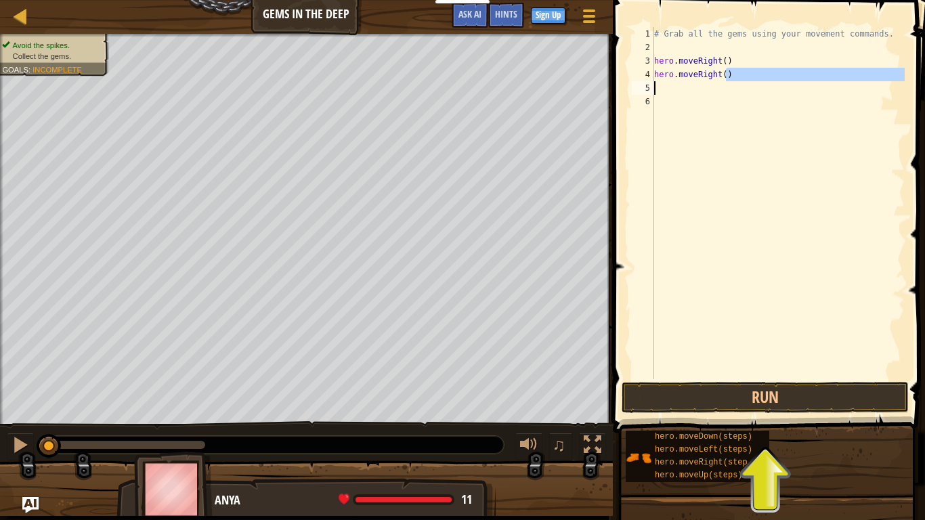
click at [728, 76] on div "# Grab all the gems using your movement commands. hero . moveRight ( ) hero . m…" at bounding box center [777, 203] width 253 height 352
type textarea "h"
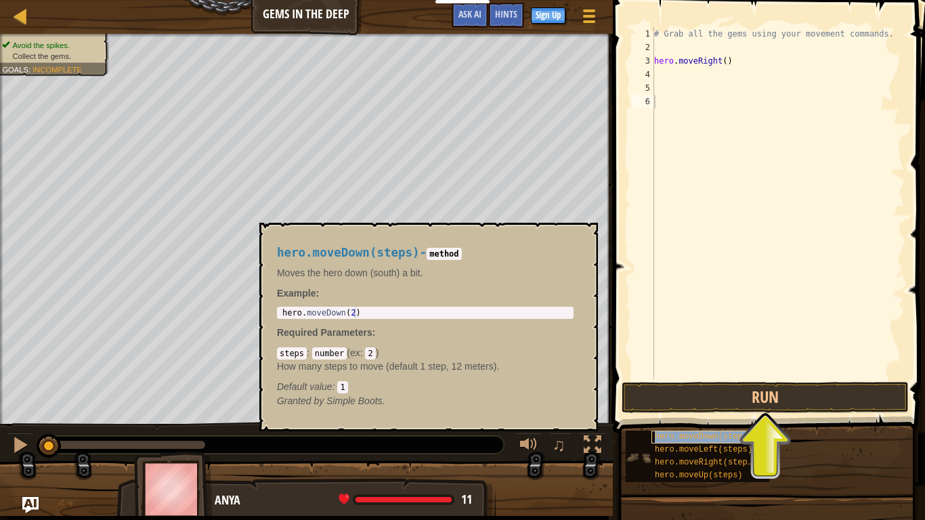
type textarea "hero.moveDown(steps)"
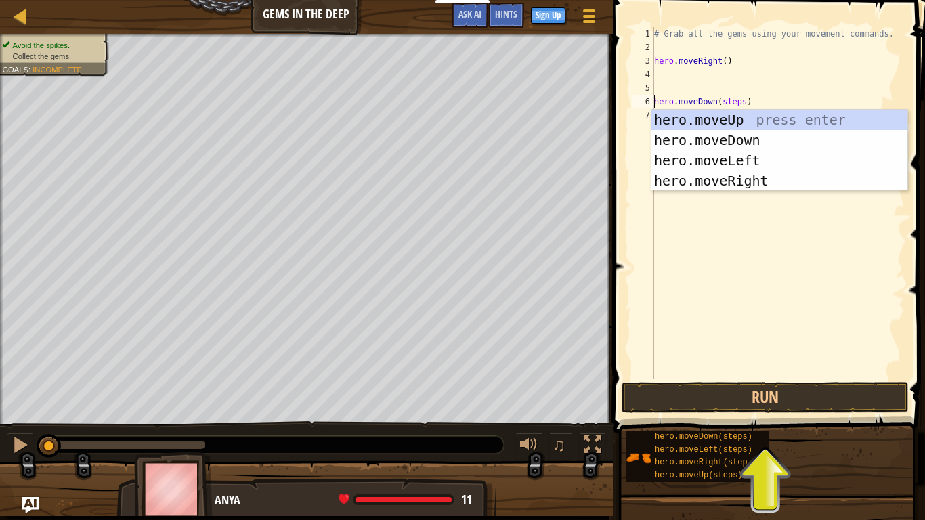
click at [662, 70] on div "# Grab all the gems using your movement commands. hero . moveRight ( ) hero . m…" at bounding box center [777, 216] width 253 height 379
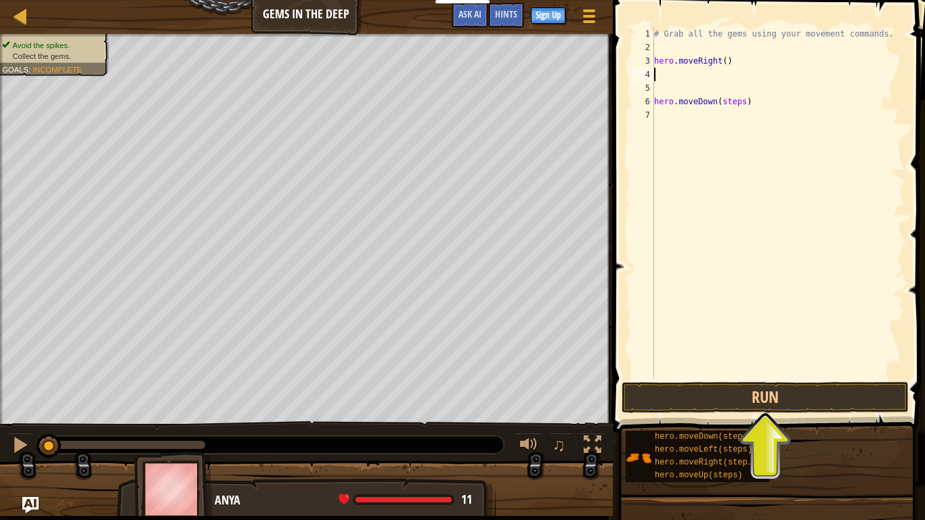
click at [744, 102] on div "# Grab all the gems using your movement commands. hero . moveRight ( ) hero . m…" at bounding box center [777, 216] width 253 height 379
type textarea "hero.moveDown(steps)"
click at [710, 105] on div "# Grab all the gems using your movement commands. hero . moveRight ( ) hero . m…" at bounding box center [777, 216] width 253 height 379
click at [744, 110] on div "# Grab all the gems using your movement commands. hero . moveRight ( ) hero . m…" at bounding box center [777, 216] width 253 height 379
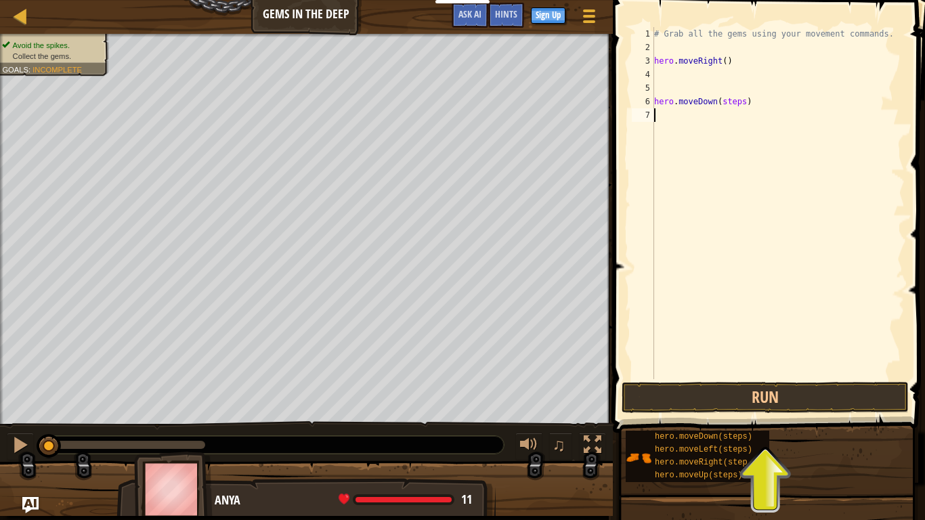
click at [745, 102] on div "# Grab all the gems using your movement commands. hero . moveRight ( ) hero . m…" at bounding box center [777, 216] width 253 height 379
type textarea "h"
drag, startPoint x: 665, startPoint y: 76, endPoint x: 705, endPoint y: 66, distance: 40.4
click at [680, 74] on div "# Grab all the gems using your movement commands. hero . moveRight ( )" at bounding box center [777, 216] width 253 height 379
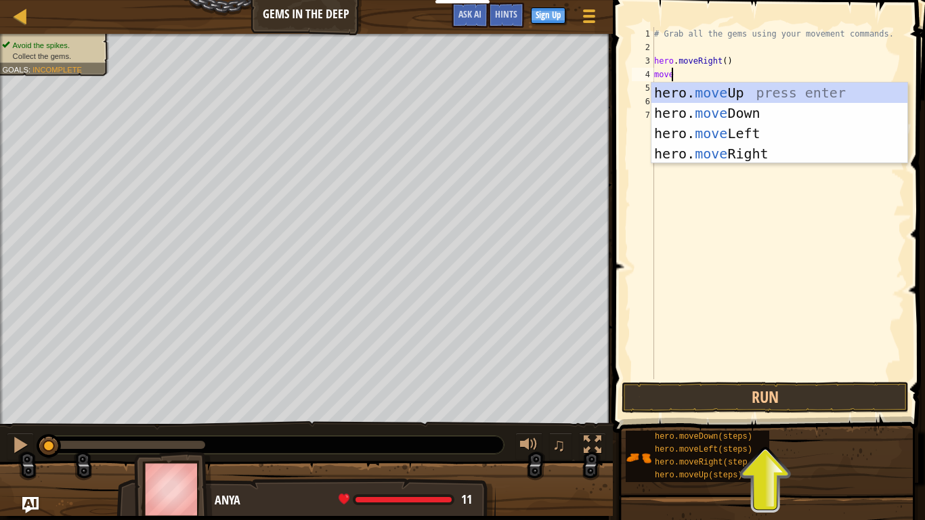
scroll to position [6, 1]
click at [607, 71] on div at bounding box center [608, 260] width 2 height 520
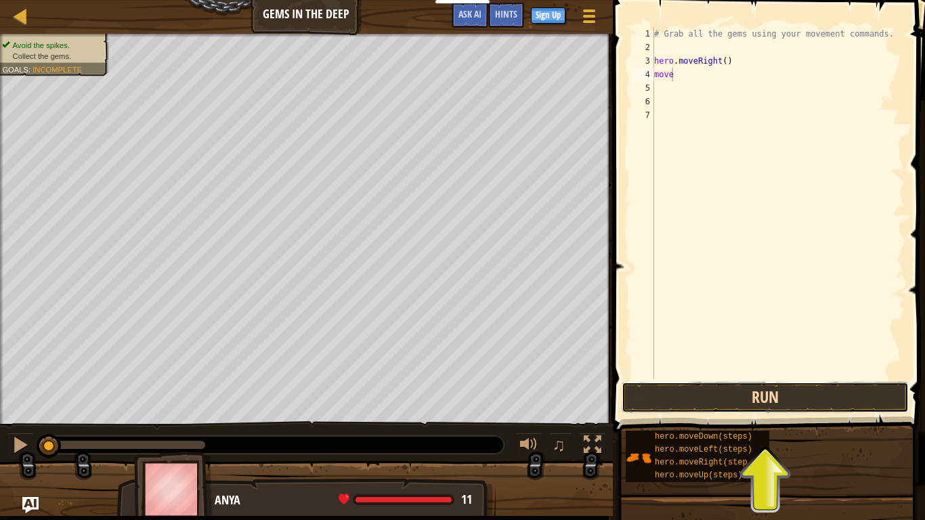
click at [763, 394] on button "Run" at bounding box center [764, 397] width 287 height 31
click at [763, 394] on button "Running" at bounding box center [764, 397] width 287 height 31
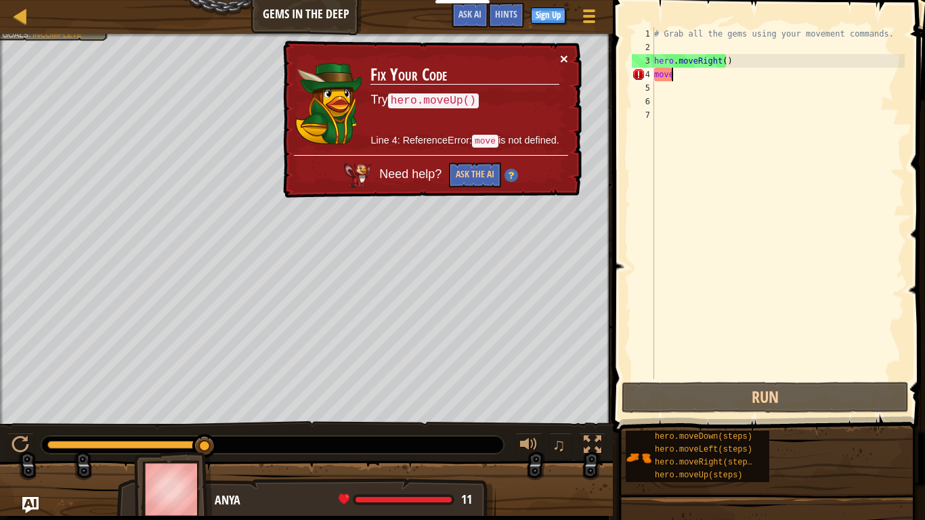
click at [563, 60] on button "×" at bounding box center [564, 58] width 8 height 14
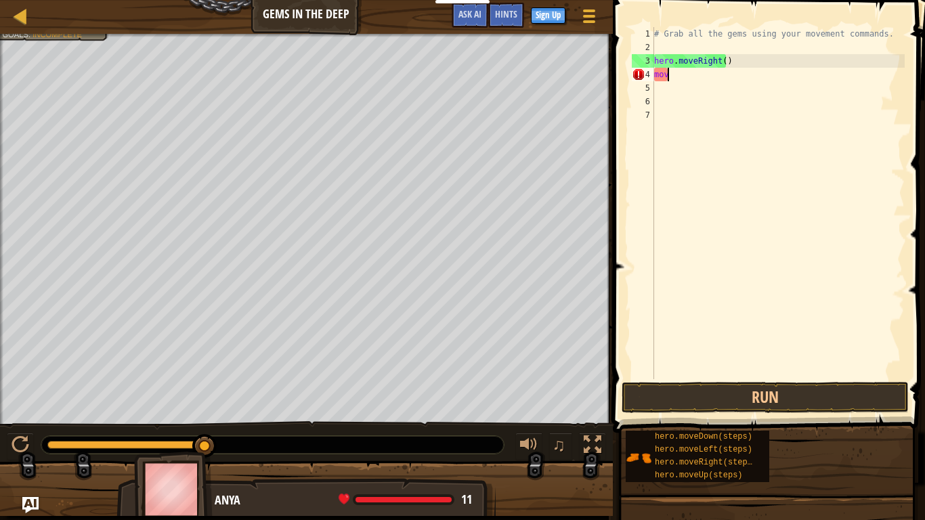
scroll to position [6, 0]
type textarea "m"
type textarea "h"
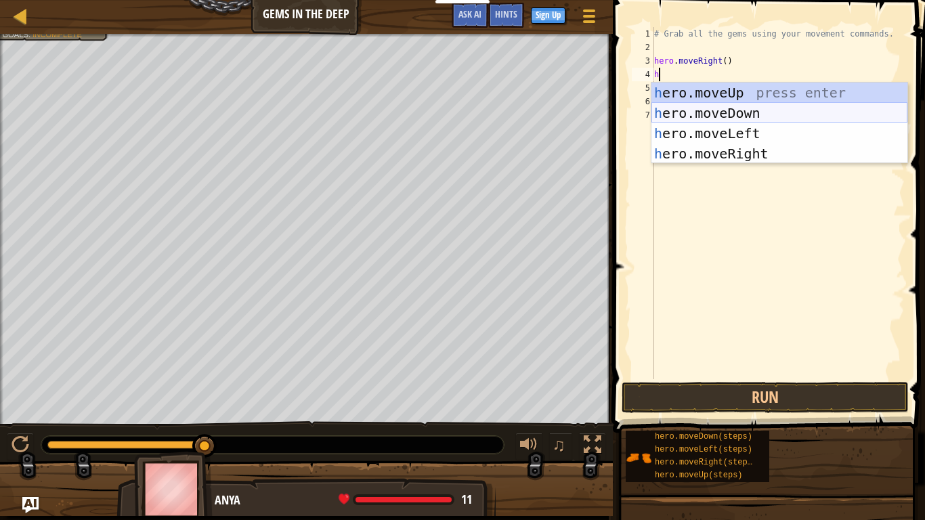
click at [726, 108] on div "h ero.moveUp press enter h ero.moveDown press enter h ero.moveLeft press enter …" at bounding box center [779, 144] width 256 height 122
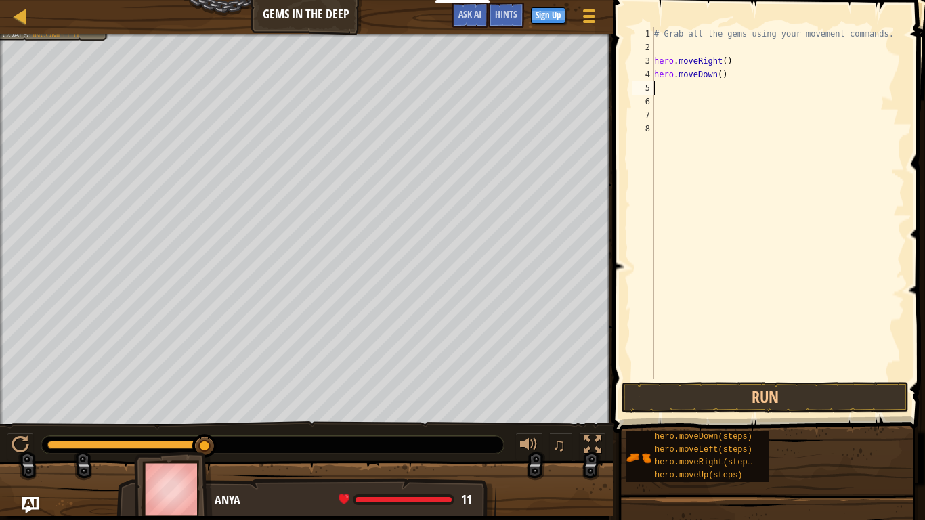
type textarea "h"
click at [724, 100] on div "# Grab all the gems using your movement commands. hero . moveRight ( ) hero . m…" at bounding box center [779, 216] width 249 height 379
click at [706, 101] on div "# Grab all the gems using your movement commands. hero . moveRight ( ) hero . m…" at bounding box center [779, 216] width 249 height 379
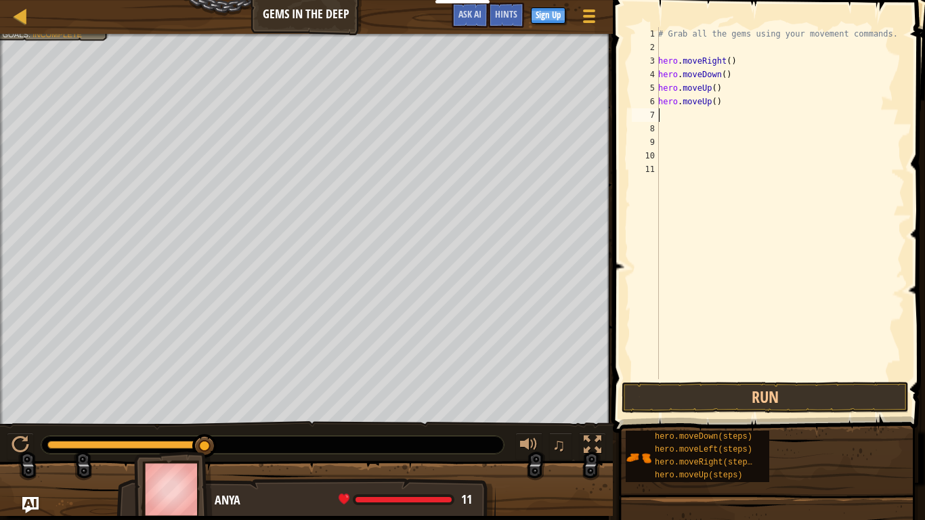
click at [704, 103] on div "# Grab all the gems using your movement commands. hero . moveRight ( ) hero . m…" at bounding box center [779, 216] width 249 height 379
click at [674, 102] on div "# Grab all the gems using your movement commands. hero . moveRight ( ) hero . m…" at bounding box center [779, 216] width 249 height 379
type textarea "p"
type textarea "h"
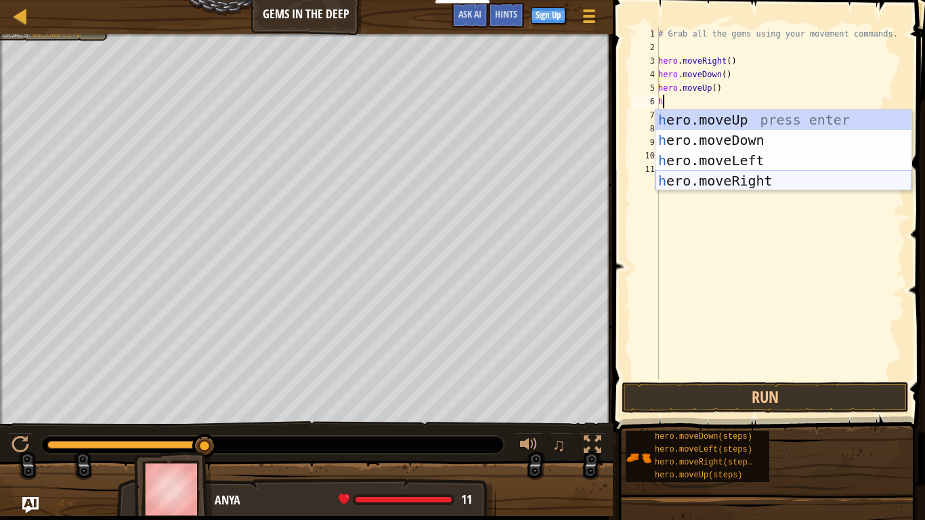
click at [754, 175] on div "h ero.moveUp press enter h ero.moveDown press enter h ero.moveLeft press enter …" at bounding box center [783, 171] width 256 height 122
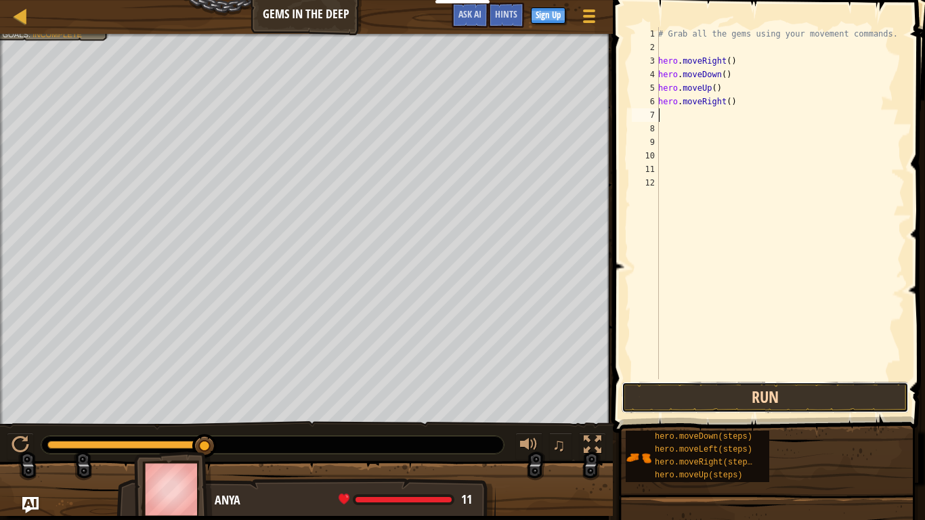
click at [761, 389] on button "Run" at bounding box center [764, 397] width 287 height 31
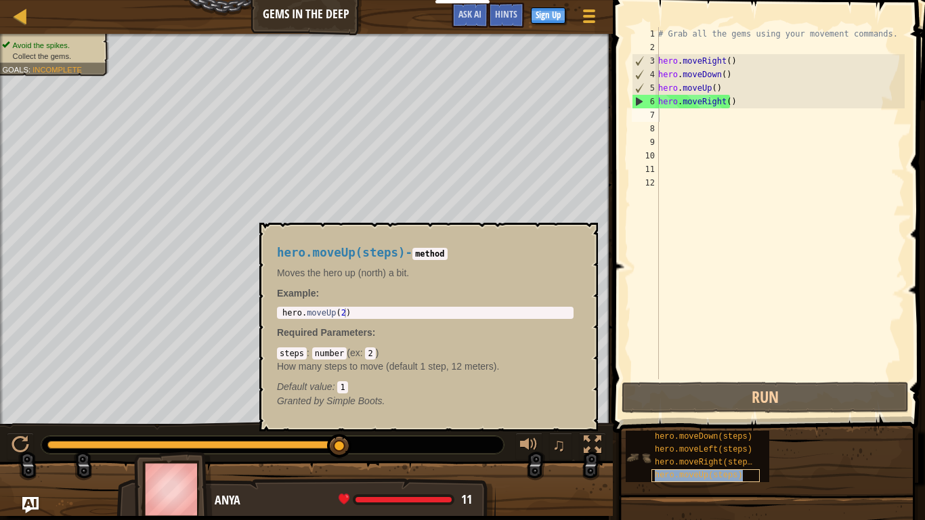
type textarea "hero.moveUp(steps)"
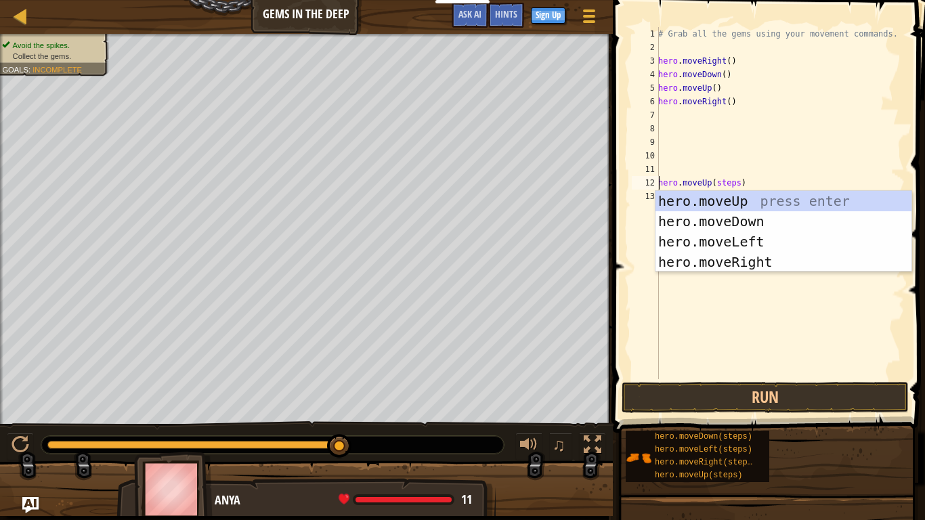
click at [665, 115] on div "# Grab all the gems using your movement commands. hero . moveRight ( ) hero . m…" at bounding box center [779, 216] width 249 height 379
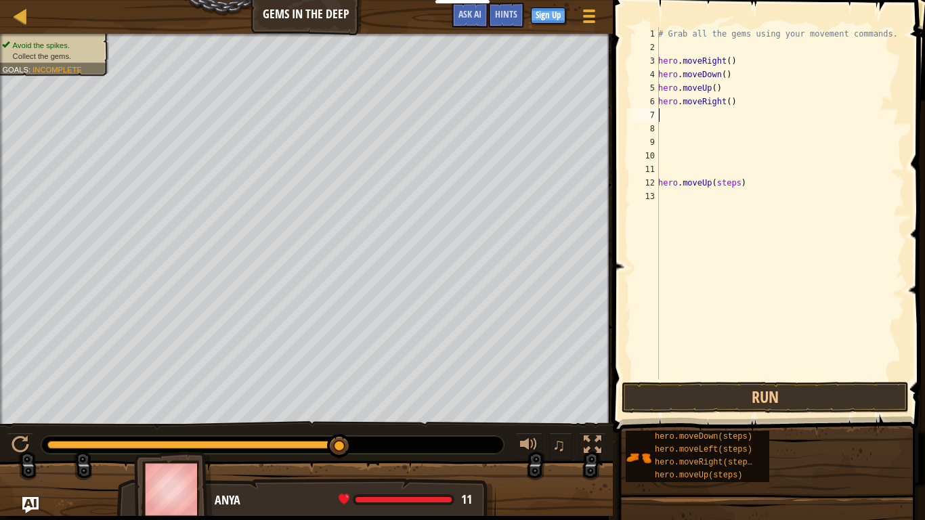
click at [665, 115] on div "# Grab all the gems using your movement commands. hero . moveRight ( ) hero . m…" at bounding box center [779, 216] width 249 height 379
click at [743, 182] on div "# Grab all the gems using your movement commands. hero . moveRight ( ) hero . m…" at bounding box center [779, 216] width 249 height 379
type textarea "h"
click at [713, 90] on div "# Grab all the gems using your movement commands. hero . moveRight ( ) hero . m…" at bounding box center [779, 216] width 249 height 379
click at [716, 89] on div "# Grab all the gems using your movement commands. hero . moveRight ( ) hero . m…" at bounding box center [779, 216] width 249 height 379
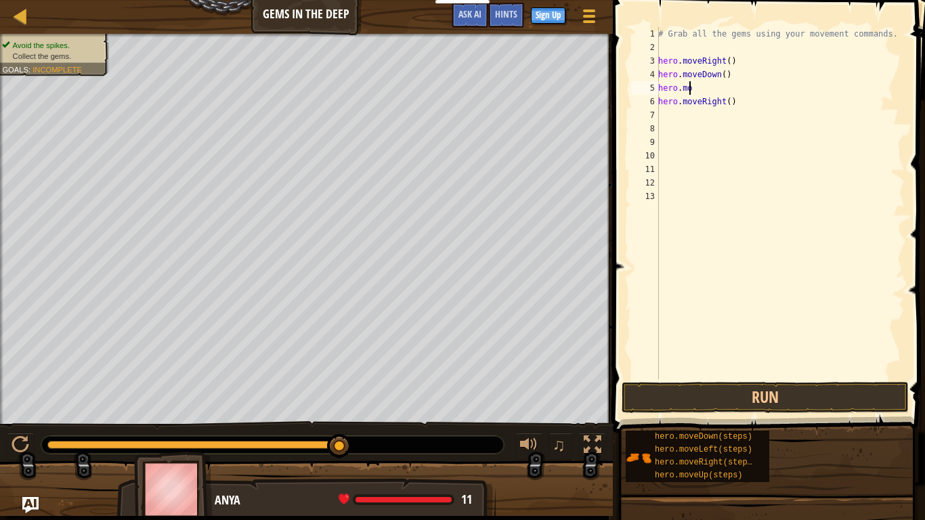
type textarea "h"
click at [735, 102] on div "# Grab all the gems using your movement commands. hero . moveRight ( ) hero . m…" at bounding box center [779, 216] width 249 height 379
type textarea "h"
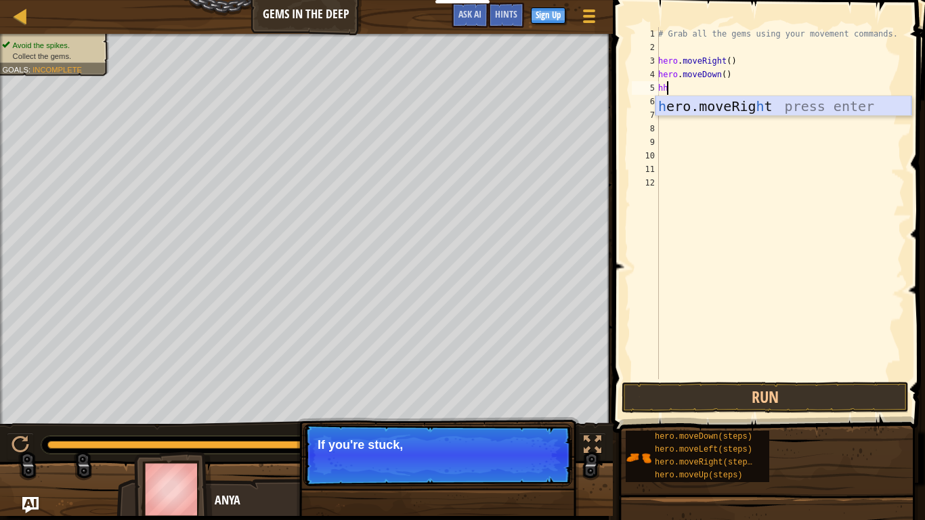
type textarea "h"
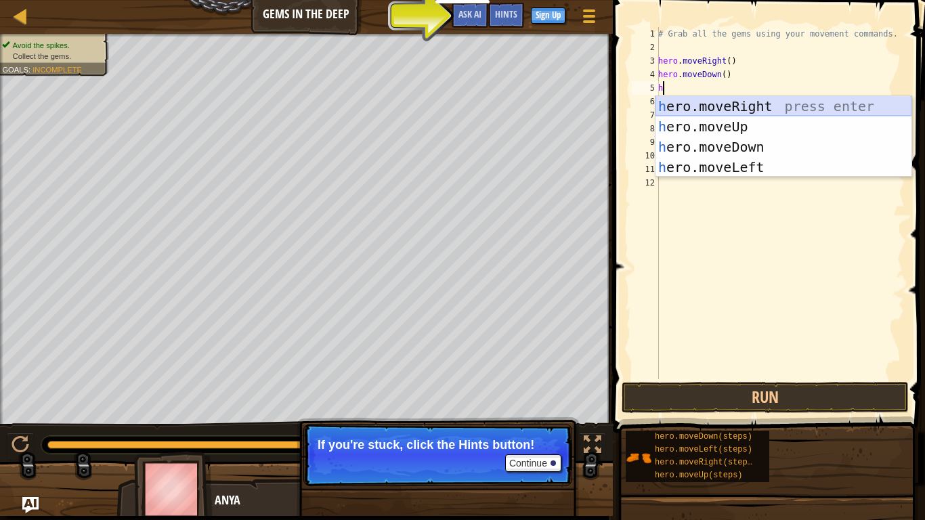
click at [764, 103] on div "h ero.moveRight press enter h ero.moveUp press enter h ero.moveDown press enter…" at bounding box center [783, 157] width 256 height 122
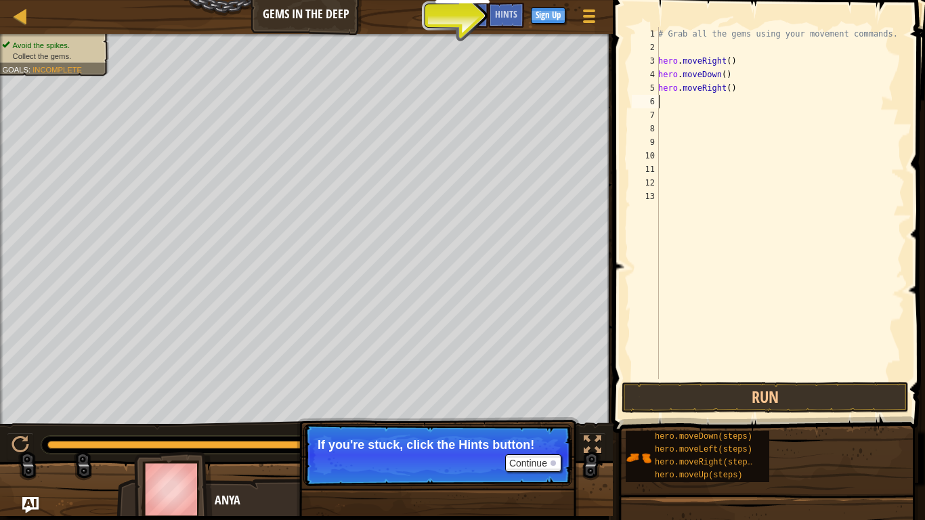
type textarea "h"
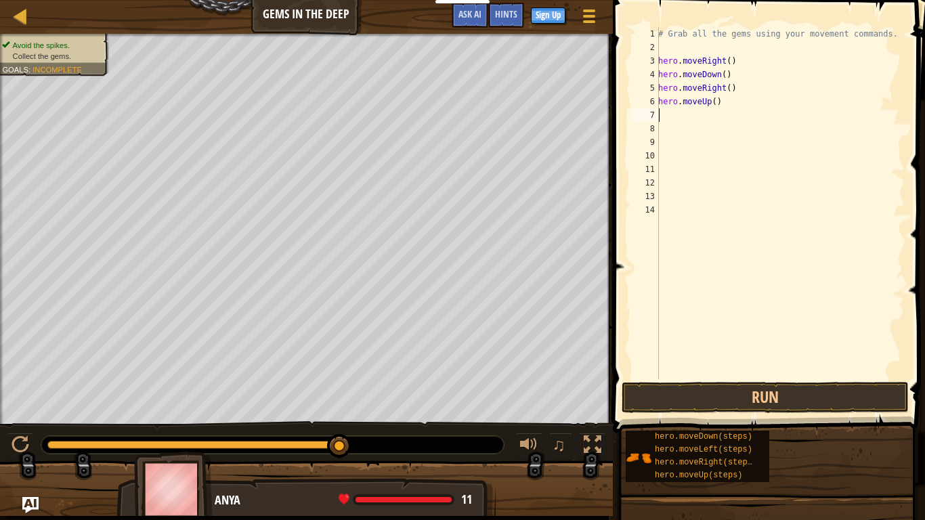
type textarea "h"
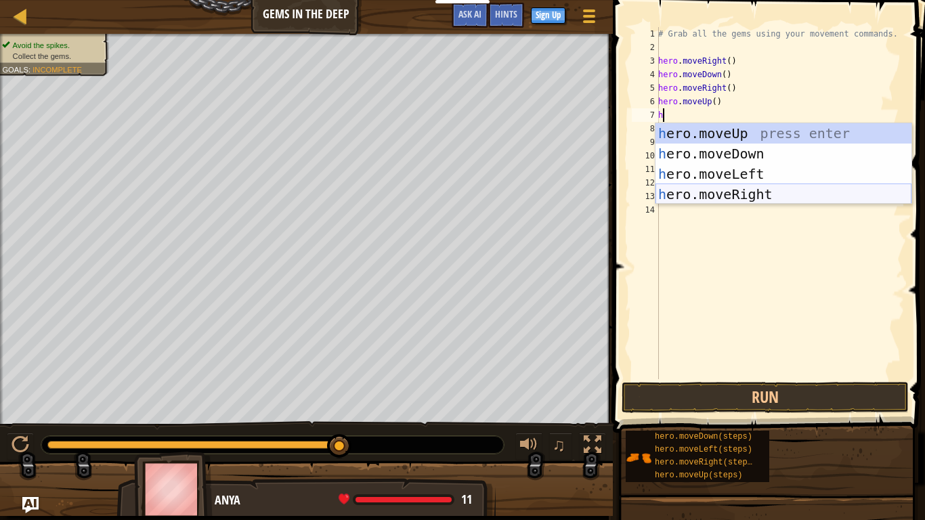
click at [758, 192] on div "h ero.moveUp press enter h ero.moveDown press enter h ero.moveLeft press enter …" at bounding box center [783, 184] width 256 height 122
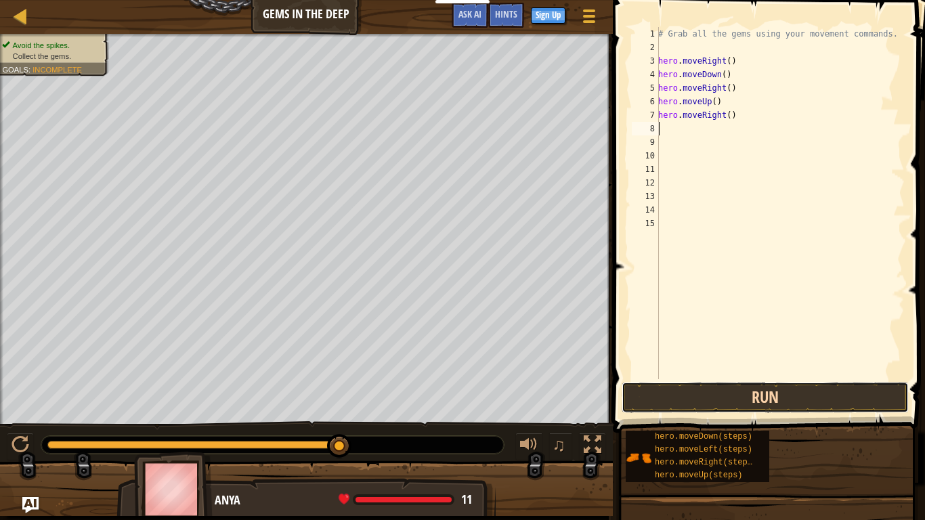
click at [737, 399] on button "Run" at bounding box center [764, 397] width 287 height 31
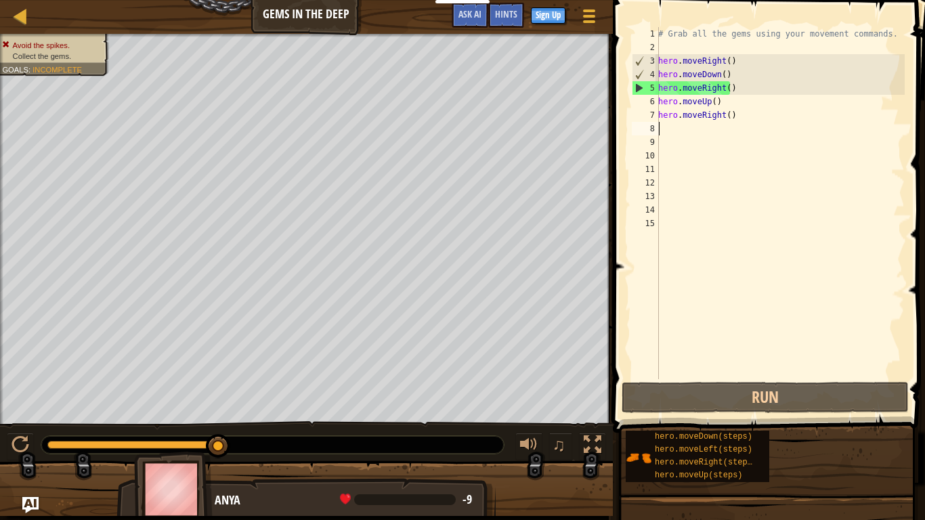
click at [728, 90] on div "# Grab all the gems using your movement commands. hero . moveRight ( ) hero . m…" at bounding box center [779, 216] width 249 height 379
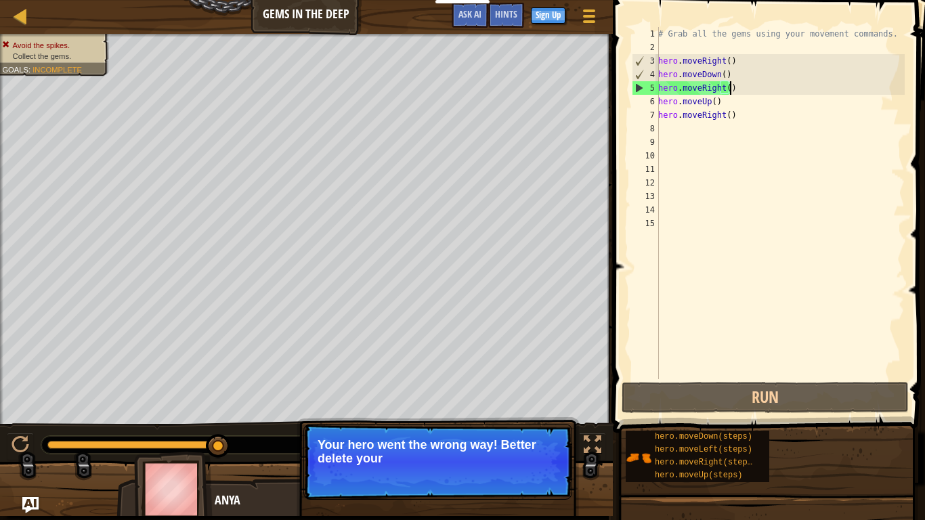
click at [729, 93] on div "# Grab all the gems using your movement commands. hero . moveRight ( ) hero . m…" at bounding box center [779, 216] width 249 height 379
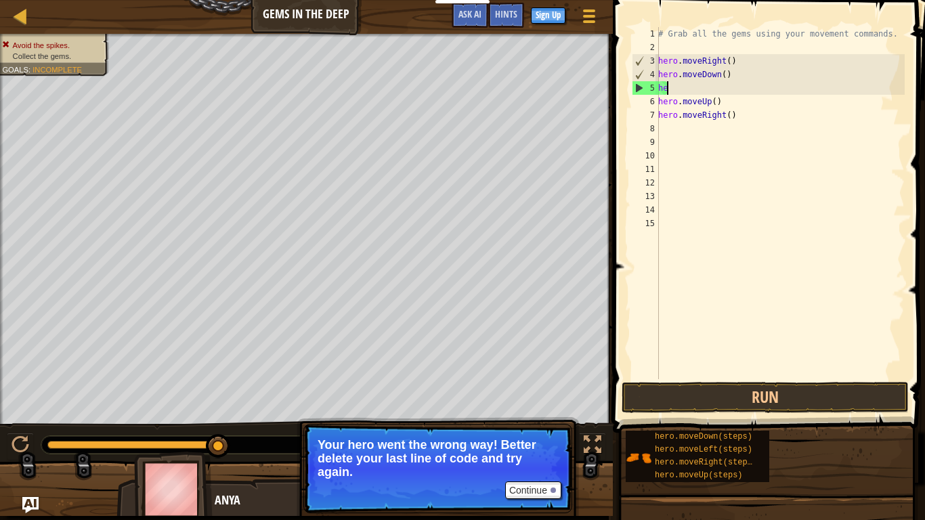
type textarea "h"
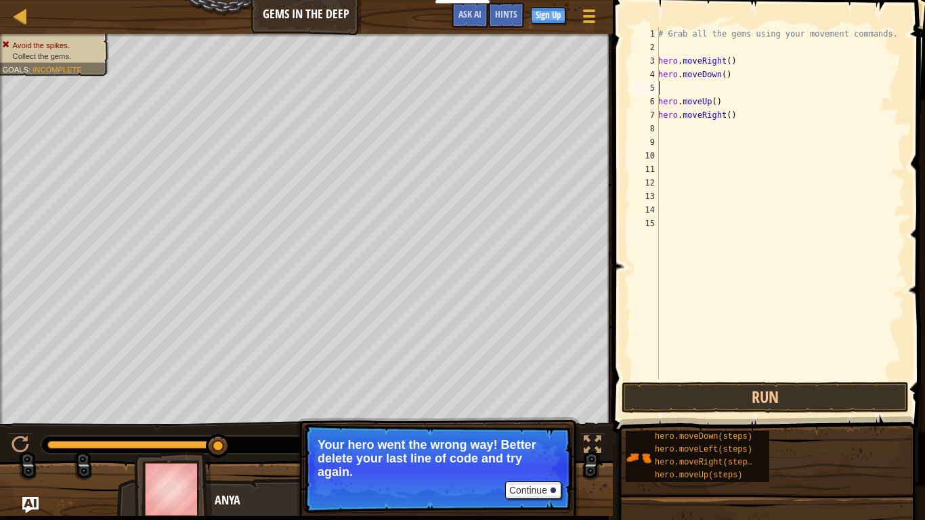
click at [720, 99] on div "# Grab all the gems using your movement commands. hero . moveRight ( ) hero . m…" at bounding box center [779, 216] width 249 height 379
drag, startPoint x: 716, startPoint y: 99, endPoint x: 659, endPoint y: 117, distance: 59.7
click at [659, 117] on div "# Grab all the gems using your movement commands. hero . moveRight ( ) hero . m…" at bounding box center [779, 216] width 249 height 379
click at [827, 113] on div "# Grab all the gems using your movement commands. hero . moveRight ( ) hero . m…" at bounding box center [779, 216] width 249 height 379
drag, startPoint x: 714, startPoint y: 102, endPoint x: 620, endPoint y: 123, distance: 96.4
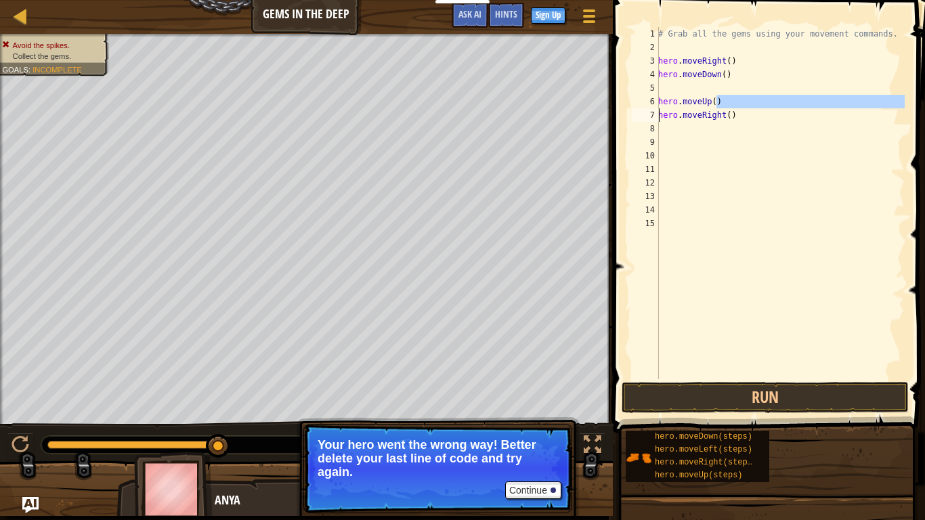
click at [620, 123] on div "hero.moveRight() 1 2 3 4 5 6 7 8 9 10 11 12 13 14 15 # Grab all the gems using …" at bounding box center [767, 243] width 316 height 473
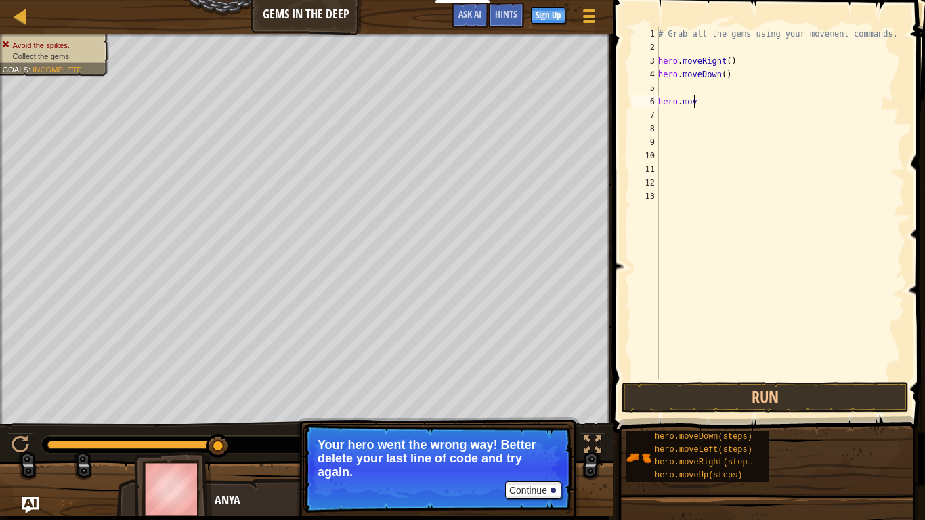
type textarea "h"
click at [665, 87] on div "# Grab all the gems using your movement commands. hero . moveRight ( ) hero . m…" at bounding box center [779, 216] width 249 height 379
type textarea "hero.moveDown(steps)"
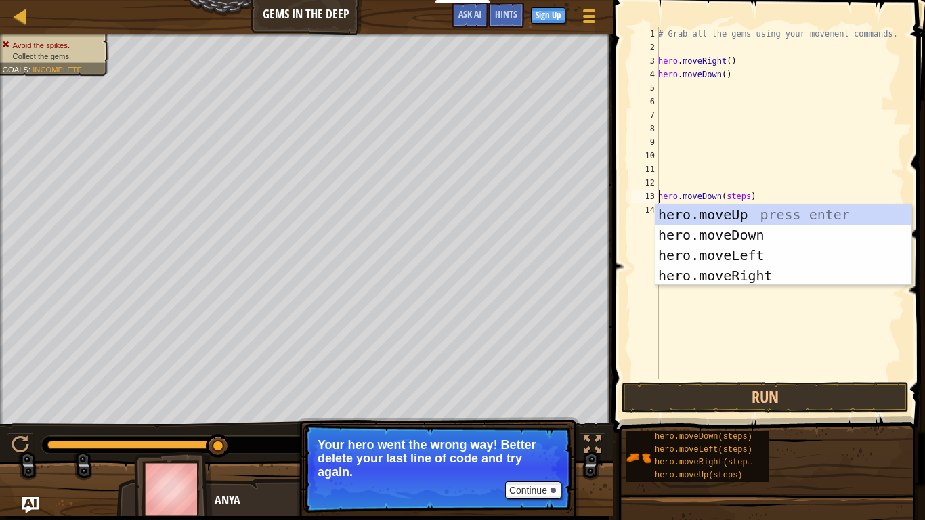
click at [671, 106] on div "# Grab all the gems using your movement commands. hero . moveRight ( ) hero . m…" at bounding box center [779, 216] width 249 height 379
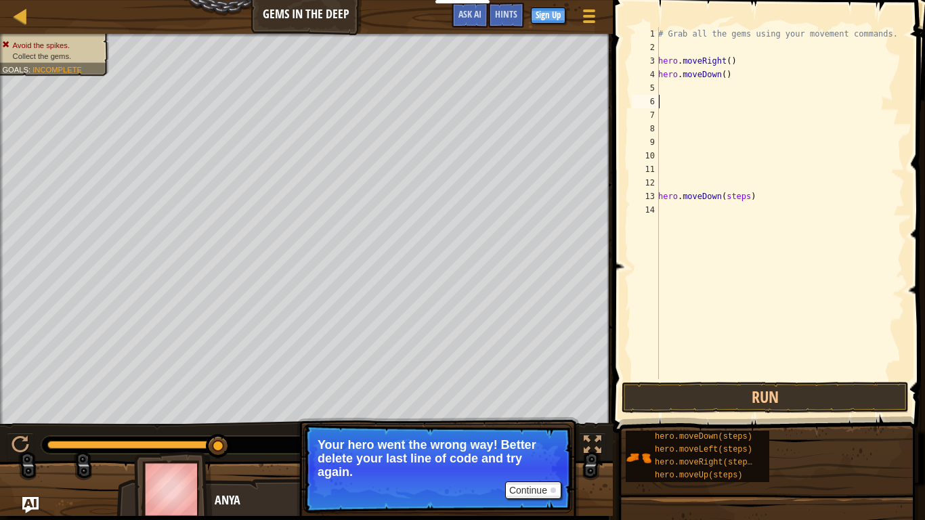
click at [747, 196] on div "# Grab all the gems using your movement commands. hero . moveRight ( ) hero . m…" at bounding box center [779, 216] width 249 height 379
type textarea "h"
click at [659, 89] on div "# Grab all the gems using your movement commands. hero . moveRight ( ) hero . m…" at bounding box center [779, 216] width 249 height 379
type textarea "h"
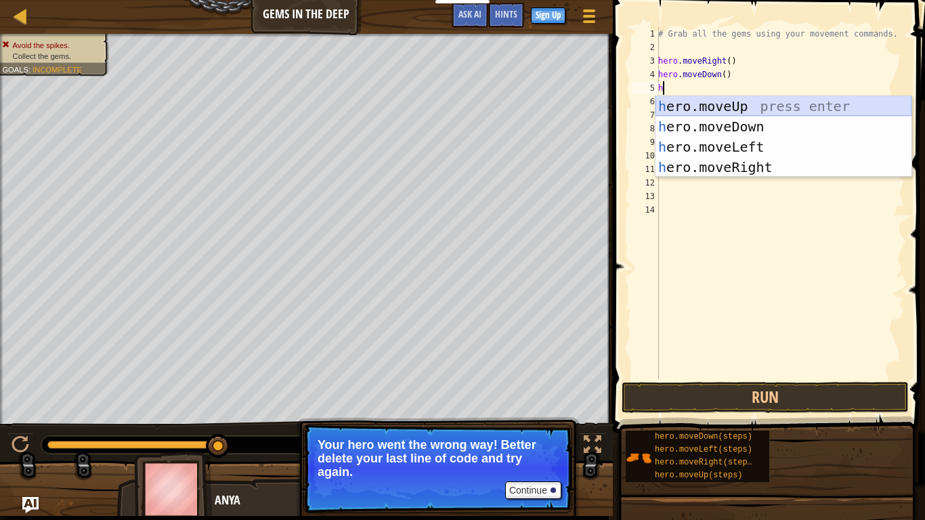
click at [739, 108] on div "h ero.moveUp press enter h ero.moveDown press enter h ero.moveLeft press enter …" at bounding box center [783, 157] width 256 height 122
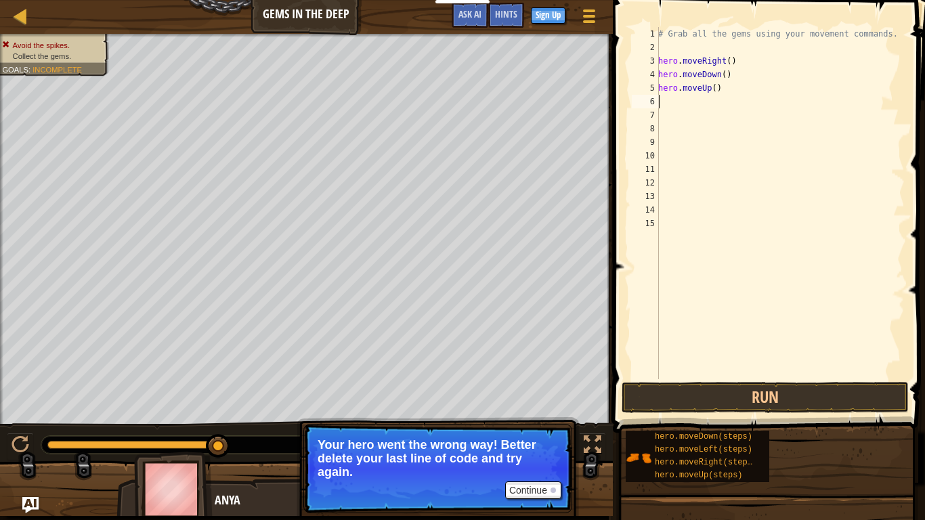
click at [665, 104] on div "# Grab all the gems using your movement commands. hero . moveRight ( ) hero . m…" at bounding box center [779, 216] width 249 height 379
type textarea "h"
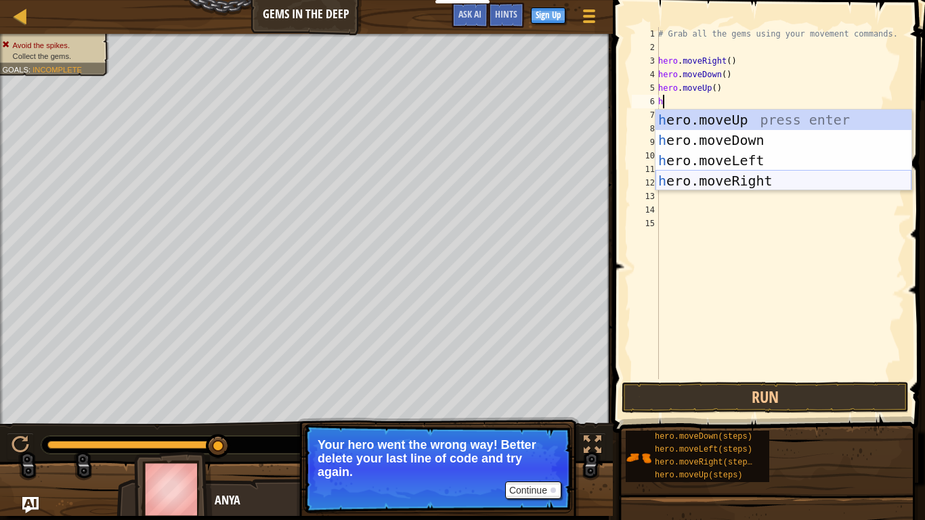
click at [750, 177] on div "h ero.moveUp press enter h ero.moveDown press enter h ero.moveLeft press enter …" at bounding box center [783, 171] width 256 height 122
click at [750, 177] on div "# Grab all the gems using your movement commands. hero . moveRight ( ) hero . m…" at bounding box center [779, 216] width 249 height 379
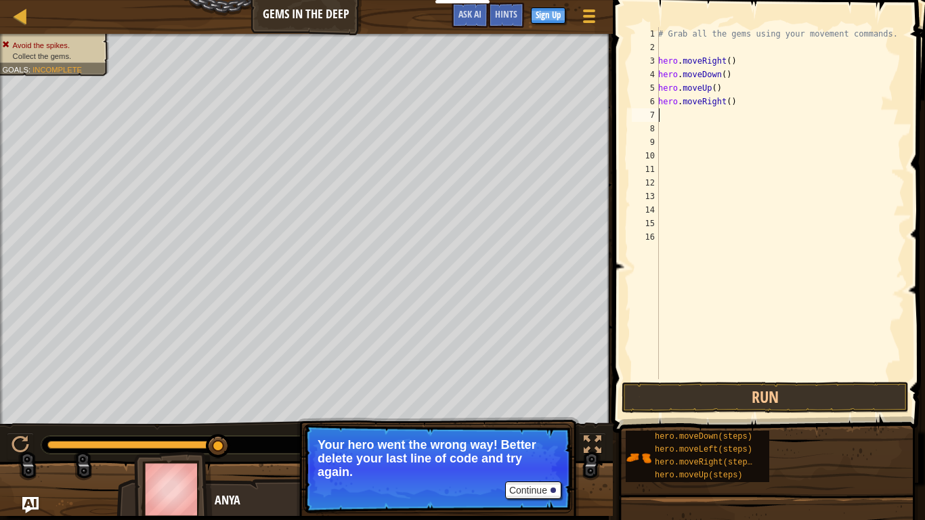
click at [659, 114] on div "# Grab all the gems using your movement commands. hero . moveRight ( ) hero . m…" at bounding box center [779, 216] width 249 height 379
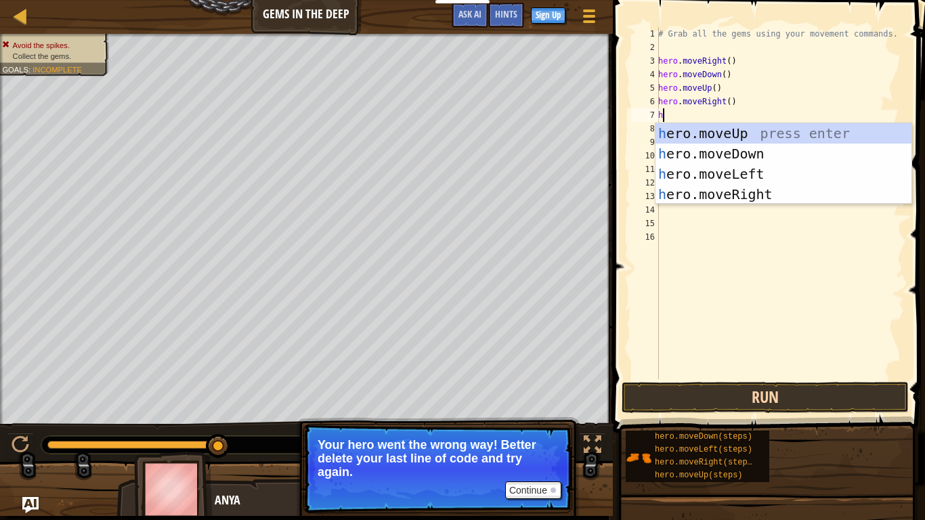
type textarea "h"
click at [773, 391] on button "Run" at bounding box center [764, 397] width 287 height 31
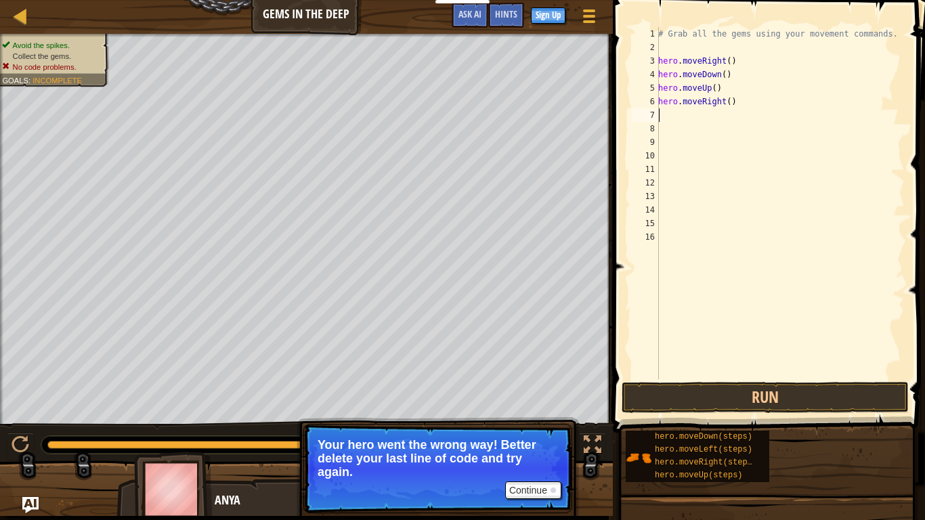
type textarea "h"
click at [764, 389] on button "Run" at bounding box center [764, 397] width 287 height 31
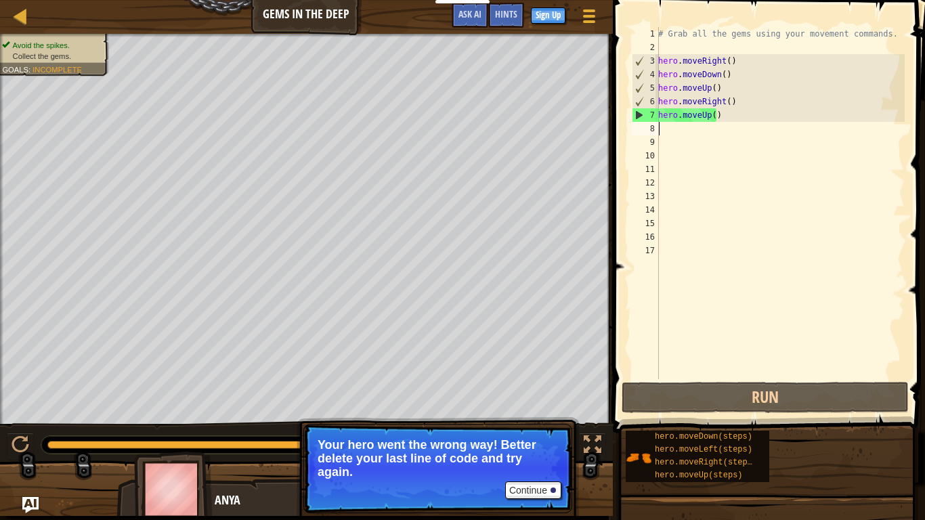
type textarea "h"
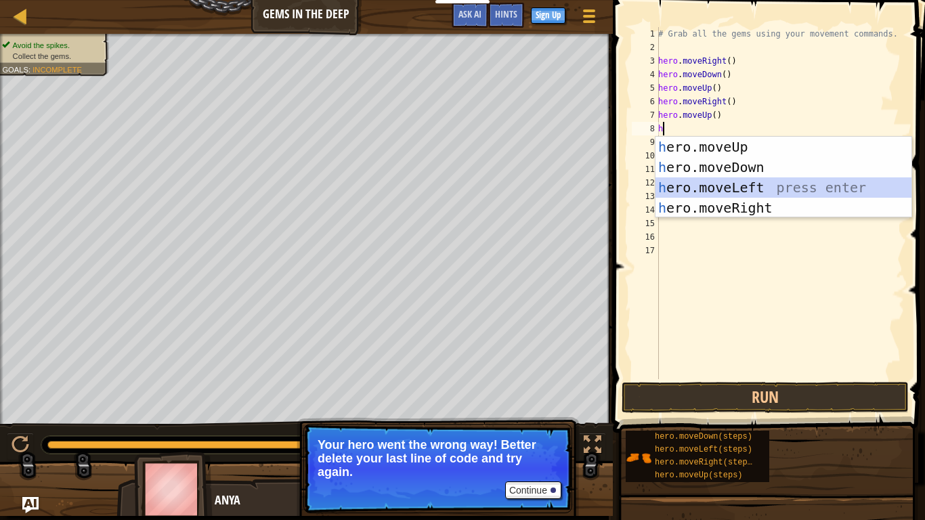
click at [739, 188] on div "h ero.moveUp press enter h ero.moveDown press enter h ero.moveLeft press enter …" at bounding box center [783, 198] width 256 height 122
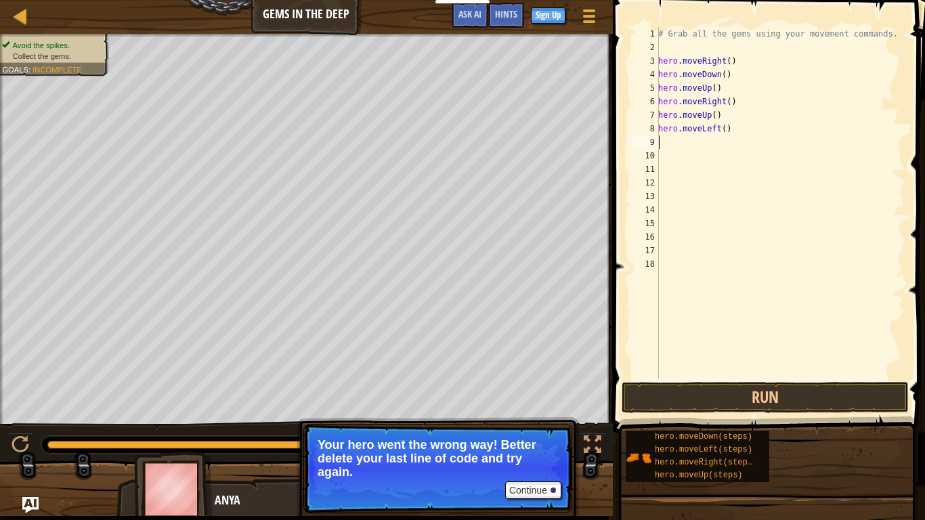
type textarea "h"
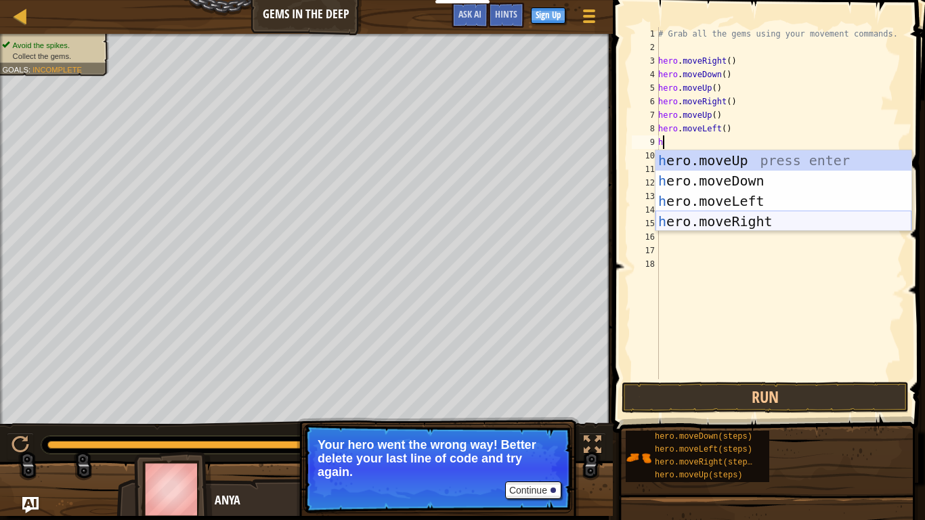
click at [730, 216] on div "h ero.moveUp press enter h ero.moveDown press enter h ero.moveLeft press enter …" at bounding box center [783, 211] width 256 height 122
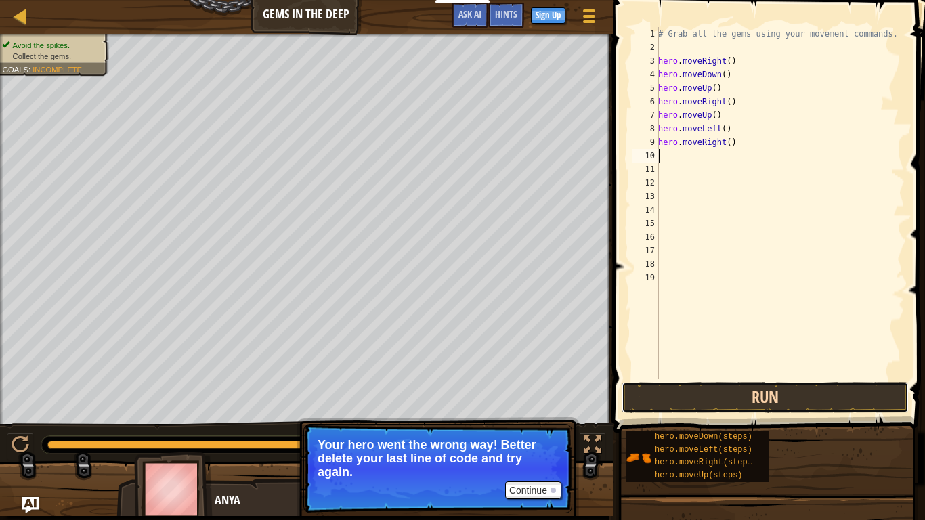
click at [829, 395] on button "Run" at bounding box center [764, 397] width 287 height 31
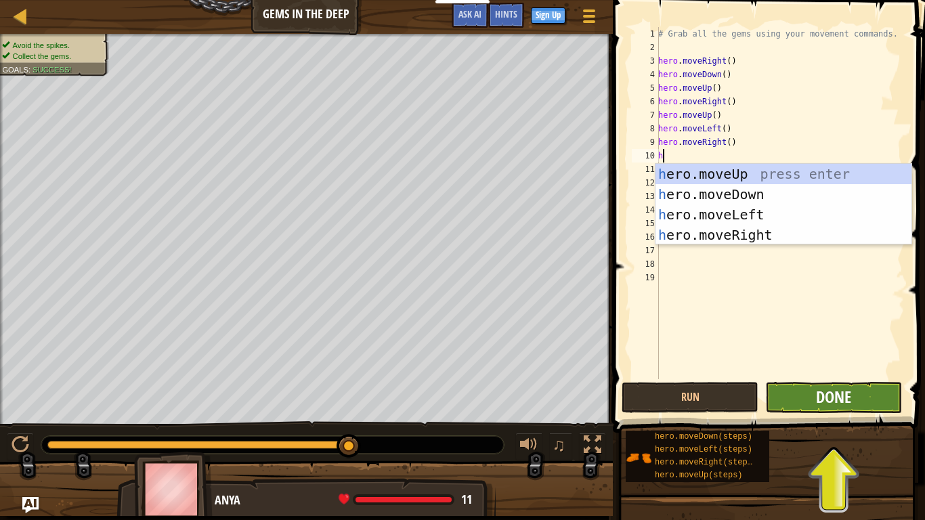
type textarea "h"
click at [832, 393] on span "Done" at bounding box center [833, 397] width 35 height 22
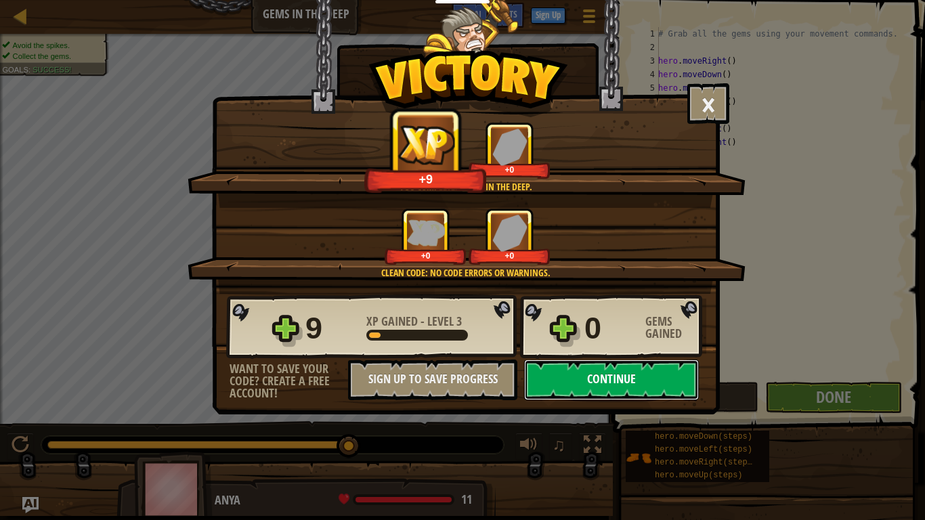
click at [584, 389] on button "Continue" at bounding box center [611, 379] width 175 height 41
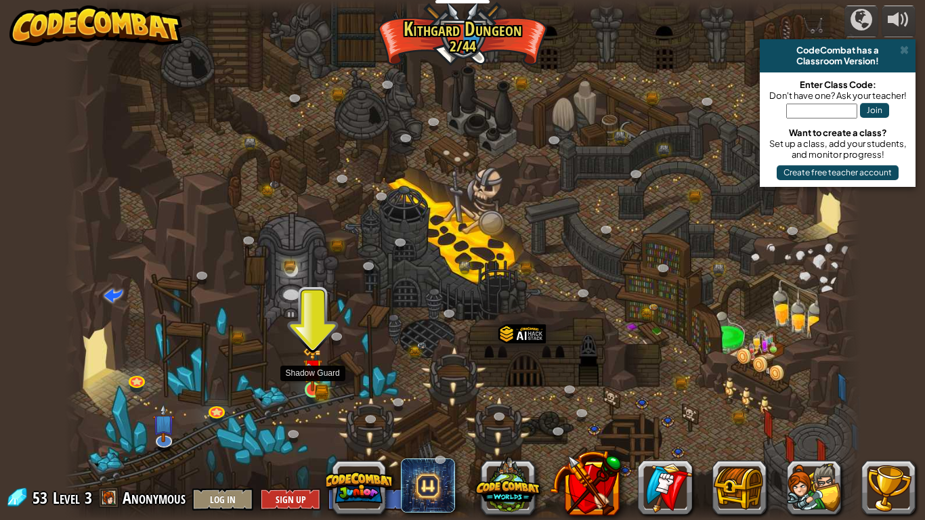
click at [304, 384] on img at bounding box center [313, 369] width 20 height 44
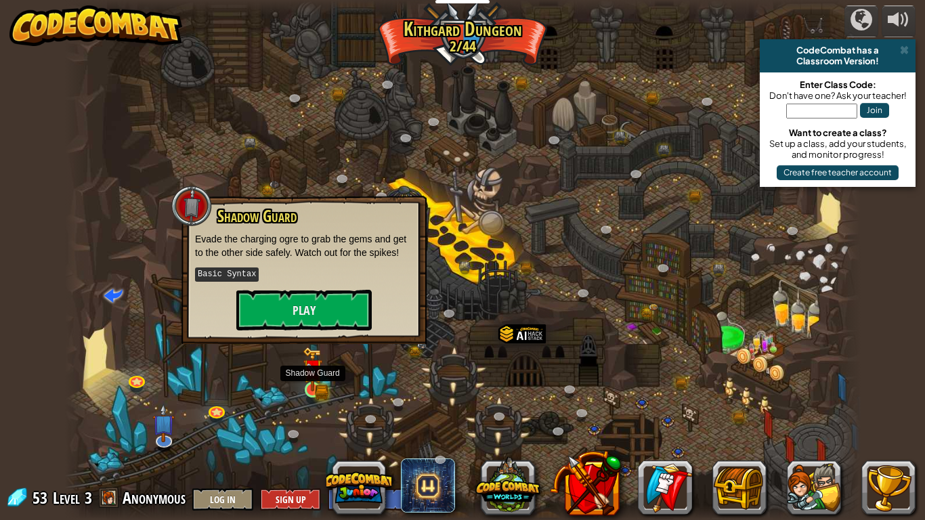
click at [308, 380] on img at bounding box center [313, 369] width 20 height 44
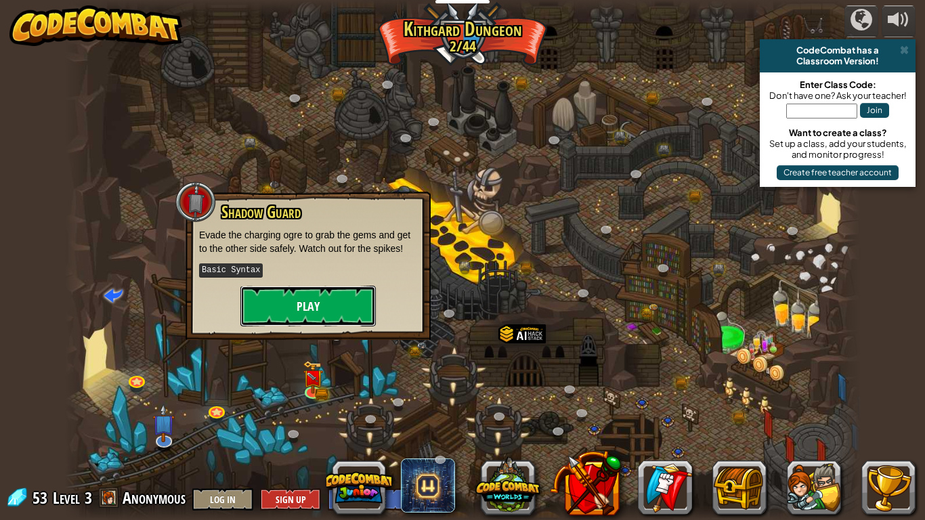
click at [299, 294] on button "Play" at bounding box center [307, 306] width 135 height 41
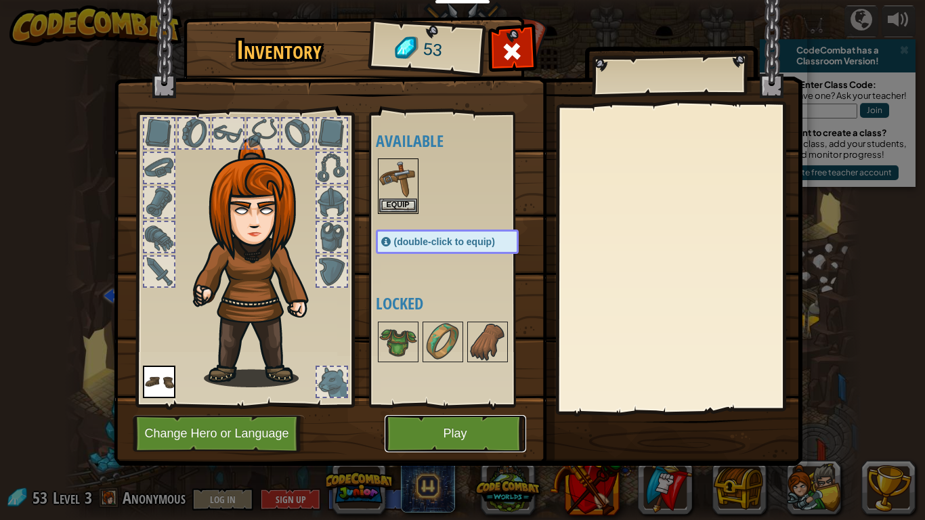
click at [512, 430] on button "Play" at bounding box center [455, 433] width 141 height 37
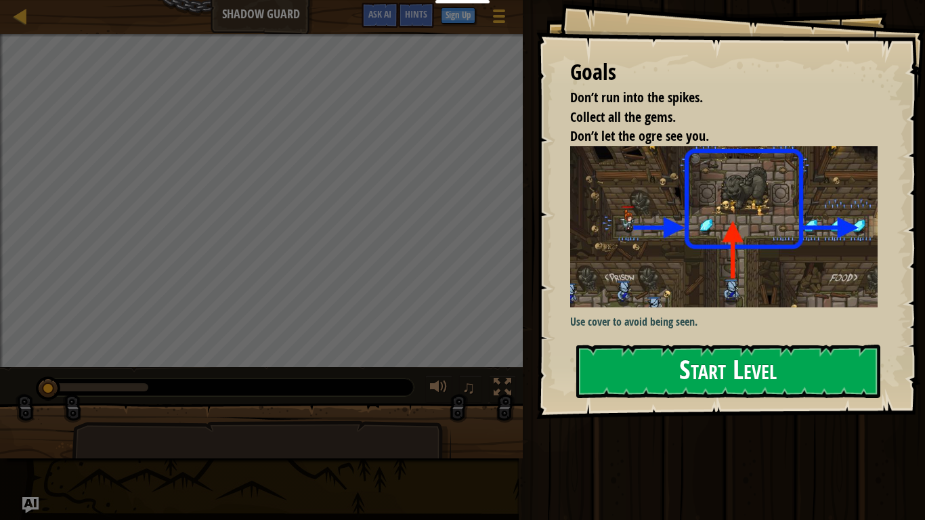
click at [735, 355] on button "Start Level" at bounding box center [728, 371] width 304 height 53
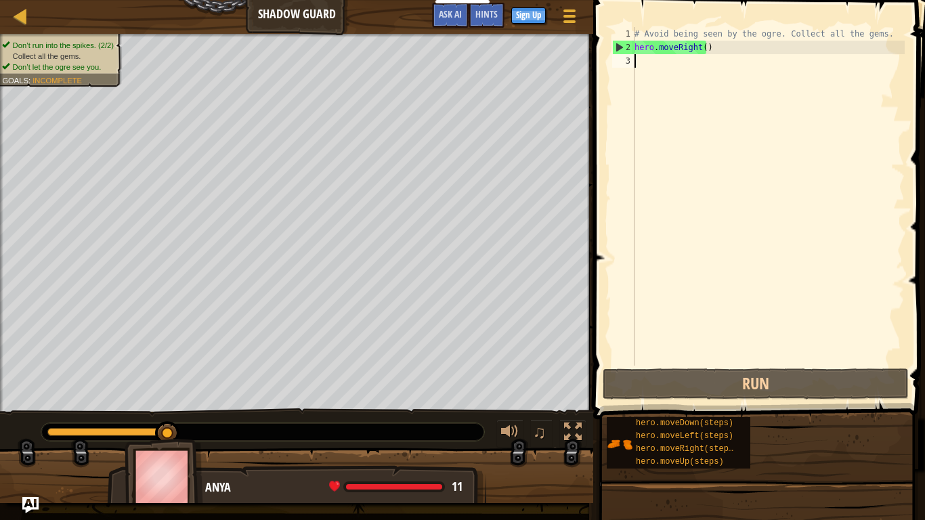
type textarea "h"
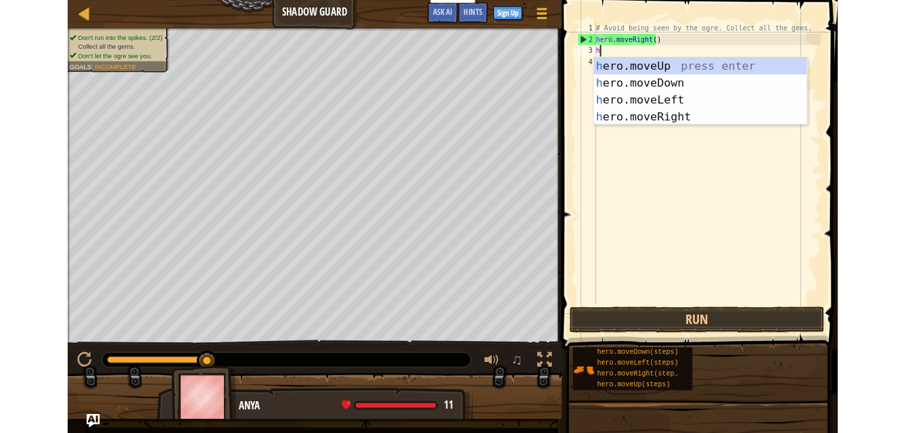
scroll to position [6, 0]
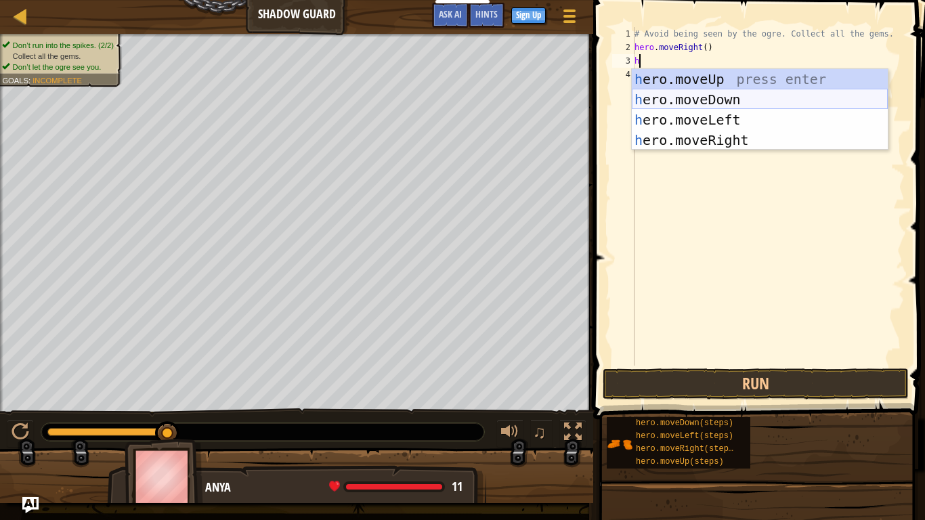
click at [762, 99] on div "h ero.moveUp press enter h ero.moveDown press enter h ero.moveLeft press enter …" at bounding box center [760, 130] width 256 height 122
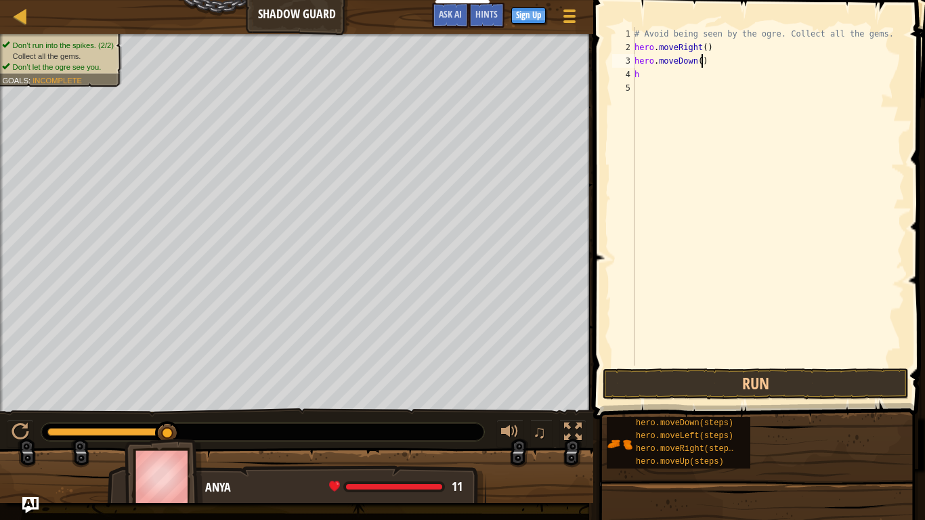
click at [714, 58] on div "# Avoid being seen by the ogre. Collect all the gems. hero . moveRight ( ) hero…" at bounding box center [768, 210] width 273 height 366
type textarea "h"
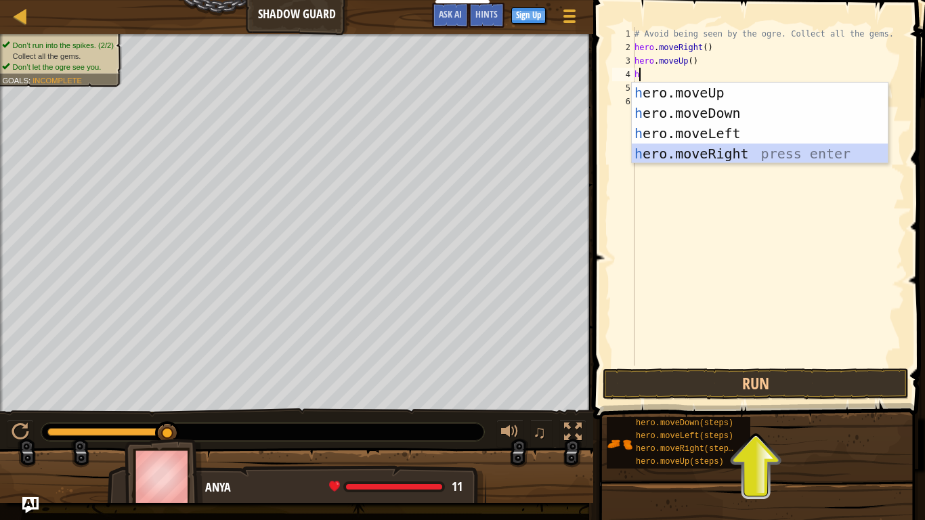
click at [703, 154] on div "h ero.moveUp press enter h ero.moveDown press enter h ero.moveLeft press enter …" at bounding box center [760, 144] width 256 height 122
click at [703, 154] on div "# Avoid being seen by the ogre. Collect all the gems. hero . moveRight ( ) hero…" at bounding box center [768, 210] width 273 height 366
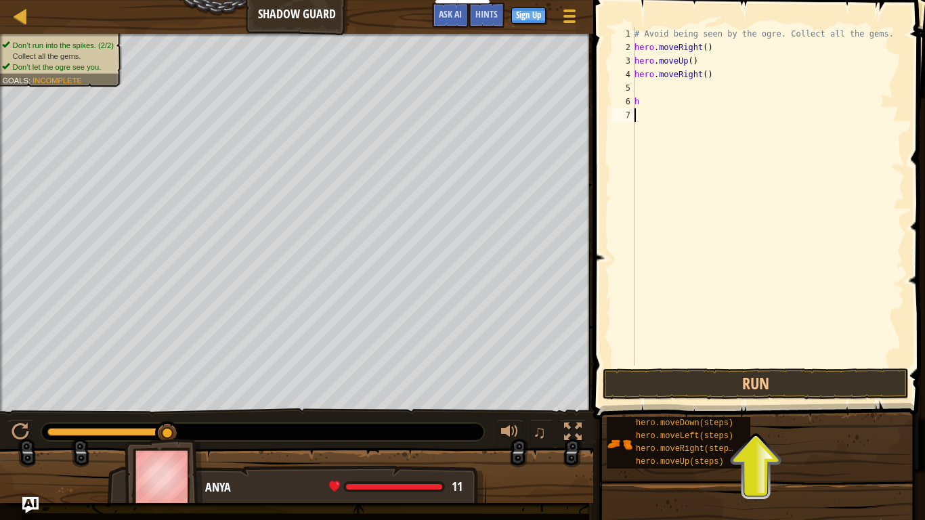
click at [634, 100] on div "6" at bounding box center [623, 102] width 22 height 14
type textarea "h"
click at [634, 100] on div "6" at bounding box center [623, 102] width 22 height 14
click at [649, 104] on div "# Avoid being seen by the ogre. Collect all the gems. hero . moveRight ( ) hero…" at bounding box center [768, 210] width 273 height 366
type textarea "h"
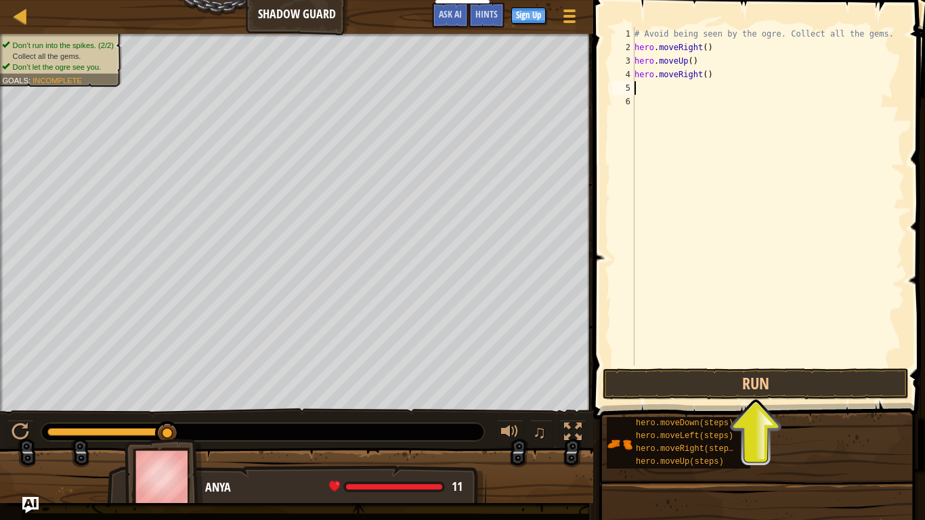
click at [644, 102] on div "# Avoid being seen by the ogre. Collect all the gems. hero . moveRight ( ) hero…" at bounding box center [768, 210] width 273 height 366
type textarea "h"
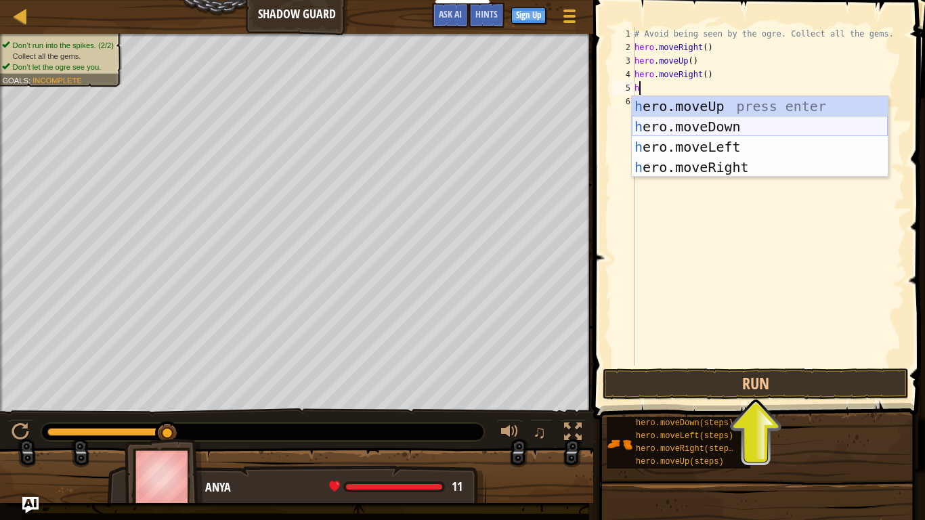
click at [719, 127] on div "h ero.moveUp press enter h ero.moveDown press enter h ero.moveLeft press enter …" at bounding box center [760, 157] width 256 height 122
click at [719, 127] on div "# Avoid being seen by the ogre. Collect all the gems. hero . moveRight ( ) hero…" at bounding box center [768, 210] width 273 height 366
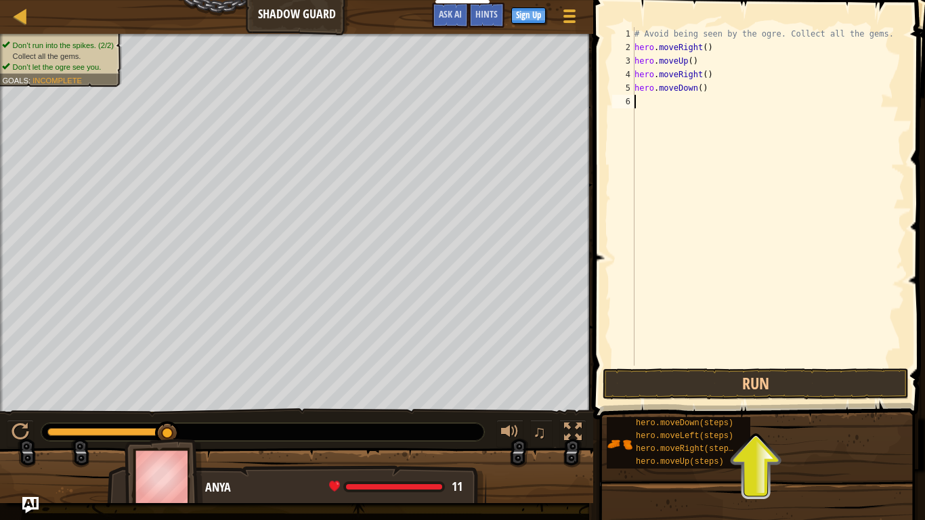
type textarea "h"
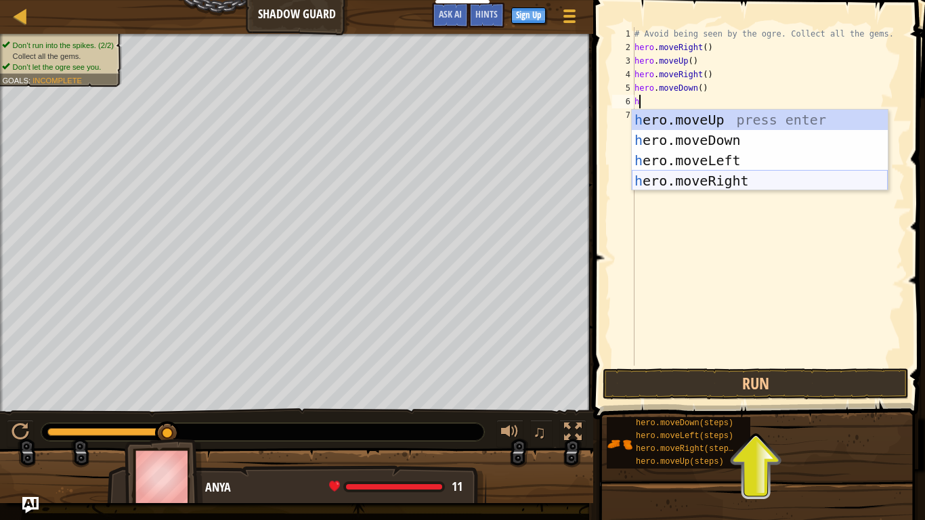
click at [730, 183] on div "h ero.moveUp press enter h ero.moveDown press enter h ero.moveLeft press enter …" at bounding box center [760, 171] width 256 height 122
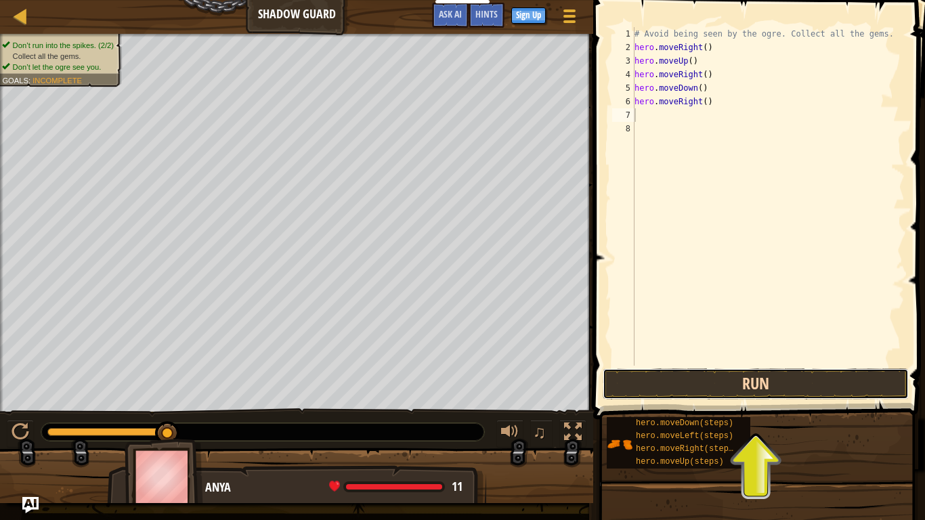
click at [736, 380] on button "Run" at bounding box center [755, 383] width 306 height 31
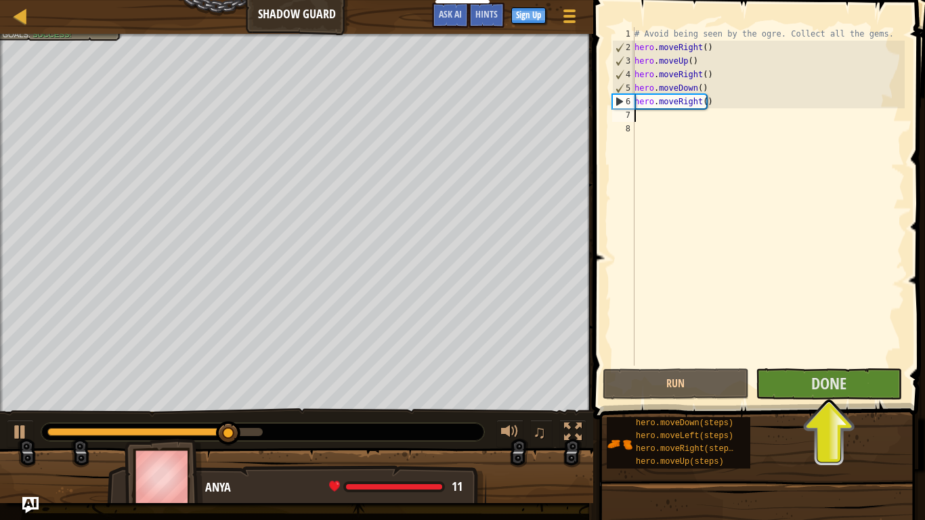
click at [840, 400] on span at bounding box center [760, 190] width 343 height 459
click at [828, 372] on button "Done" at bounding box center [828, 383] width 146 height 31
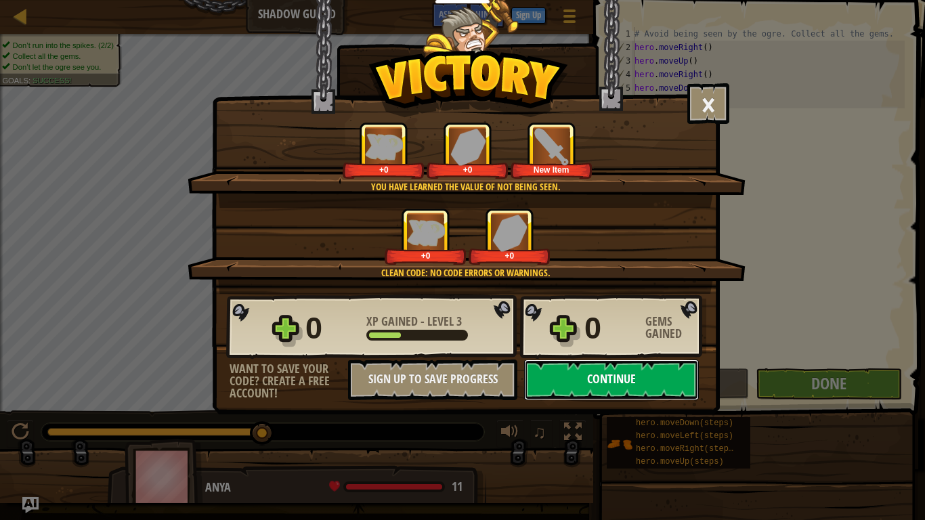
click at [658, 374] on button "Continue" at bounding box center [611, 379] width 175 height 41
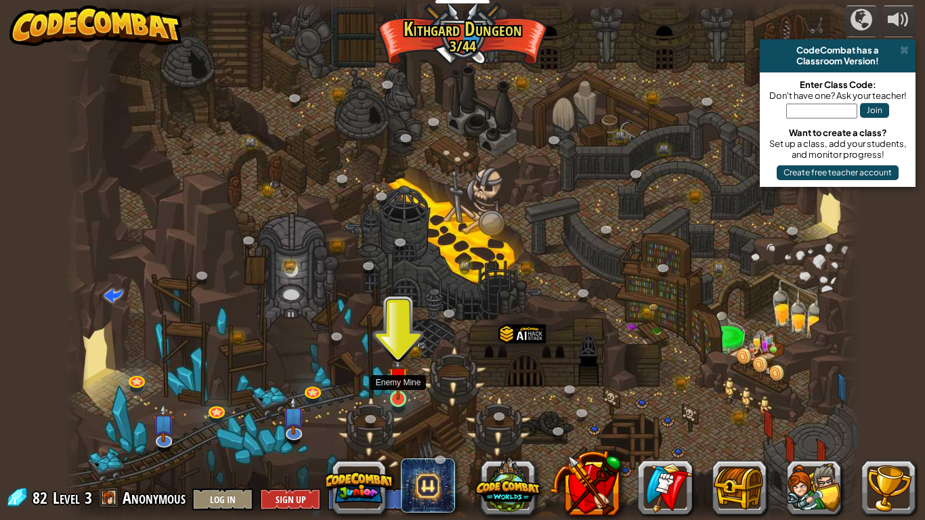
click at [402, 395] on img at bounding box center [398, 377] width 20 height 46
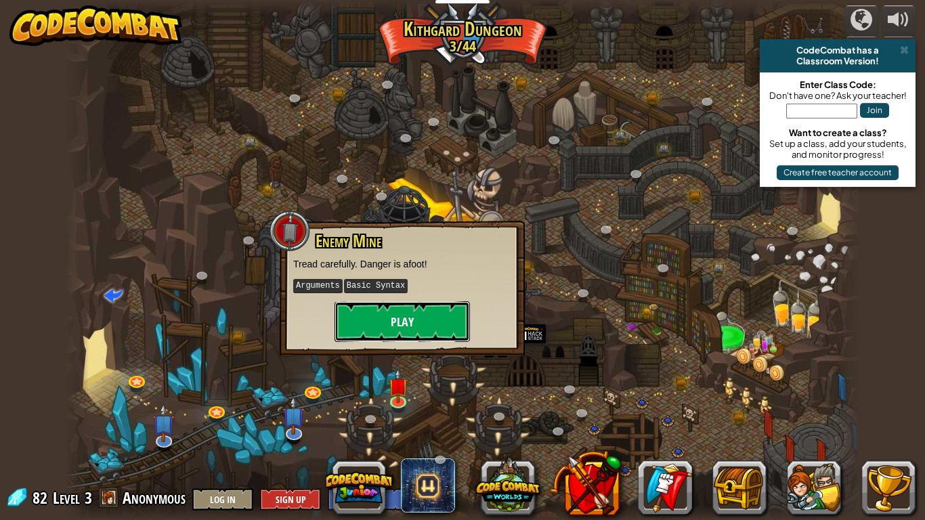
click at [405, 313] on button "Play" at bounding box center [401, 321] width 135 height 41
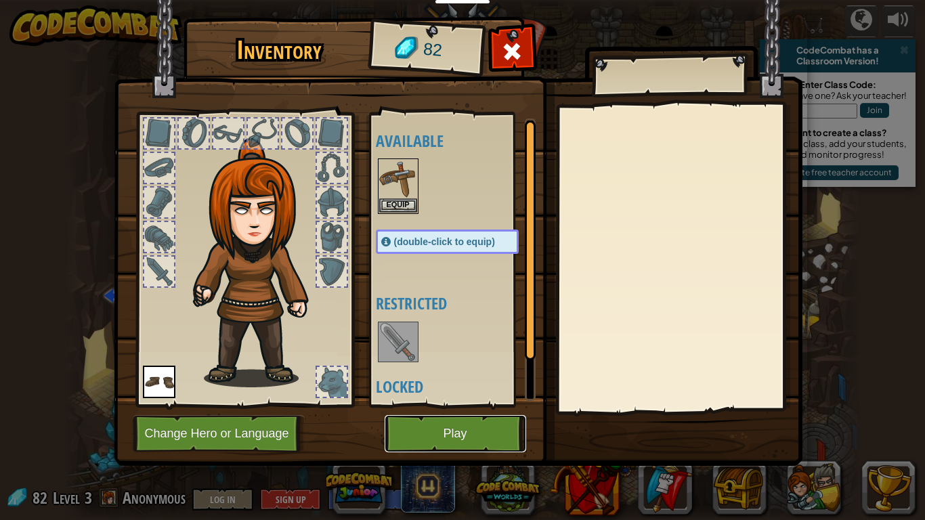
click at [471, 425] on button "Play" at bounding box center [455, 433] width 141 height 37
